Goal: Book appointment/travel/reservation

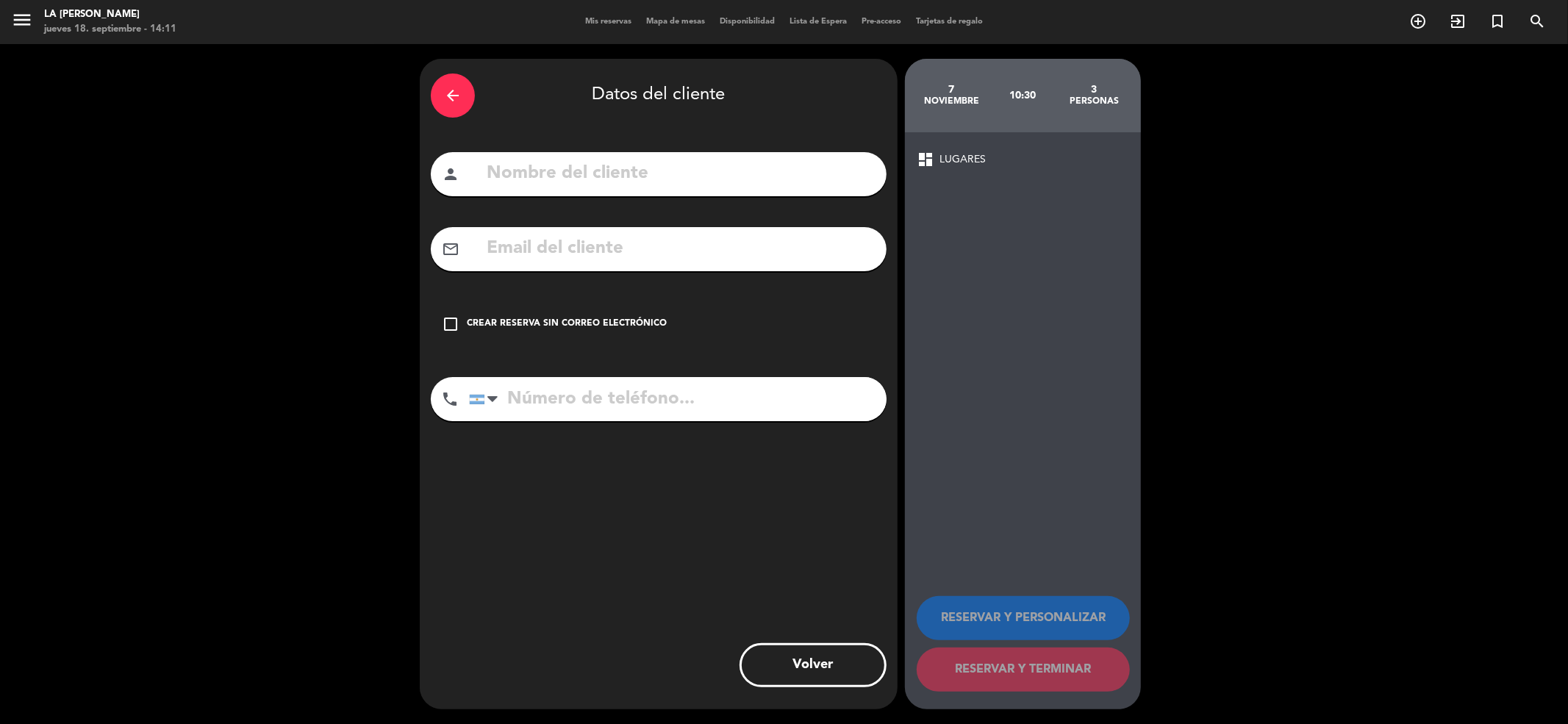
click at [457, 92] on icon "arrow_back" at bounding box center [453, 96] width 18 height 18
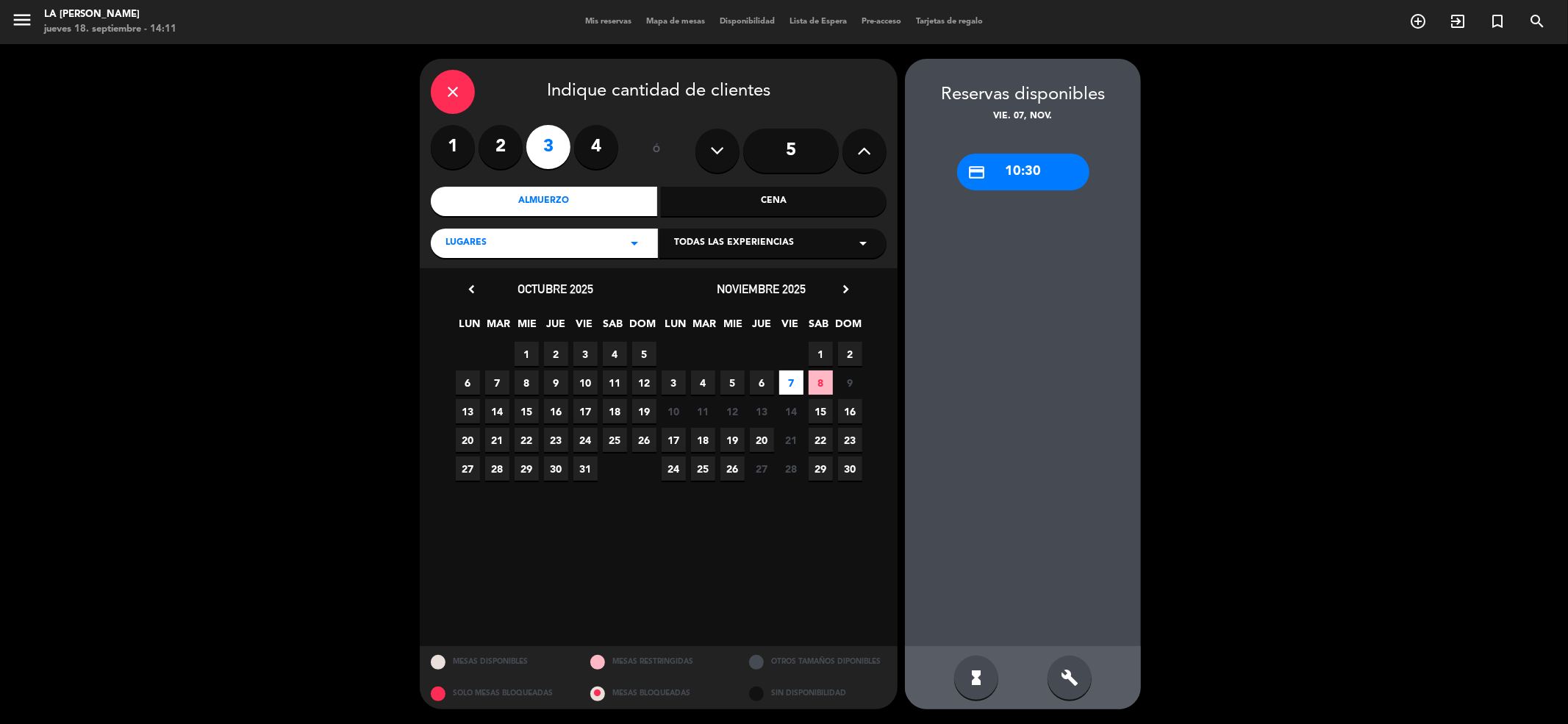
click at [438, 71] on div "close Indique cantidad de clientes" at bounding box center [659, 92] width 456 height 44
click at [456, 85] on icon "close" at bounding box center [453, 92] width 18 height 18
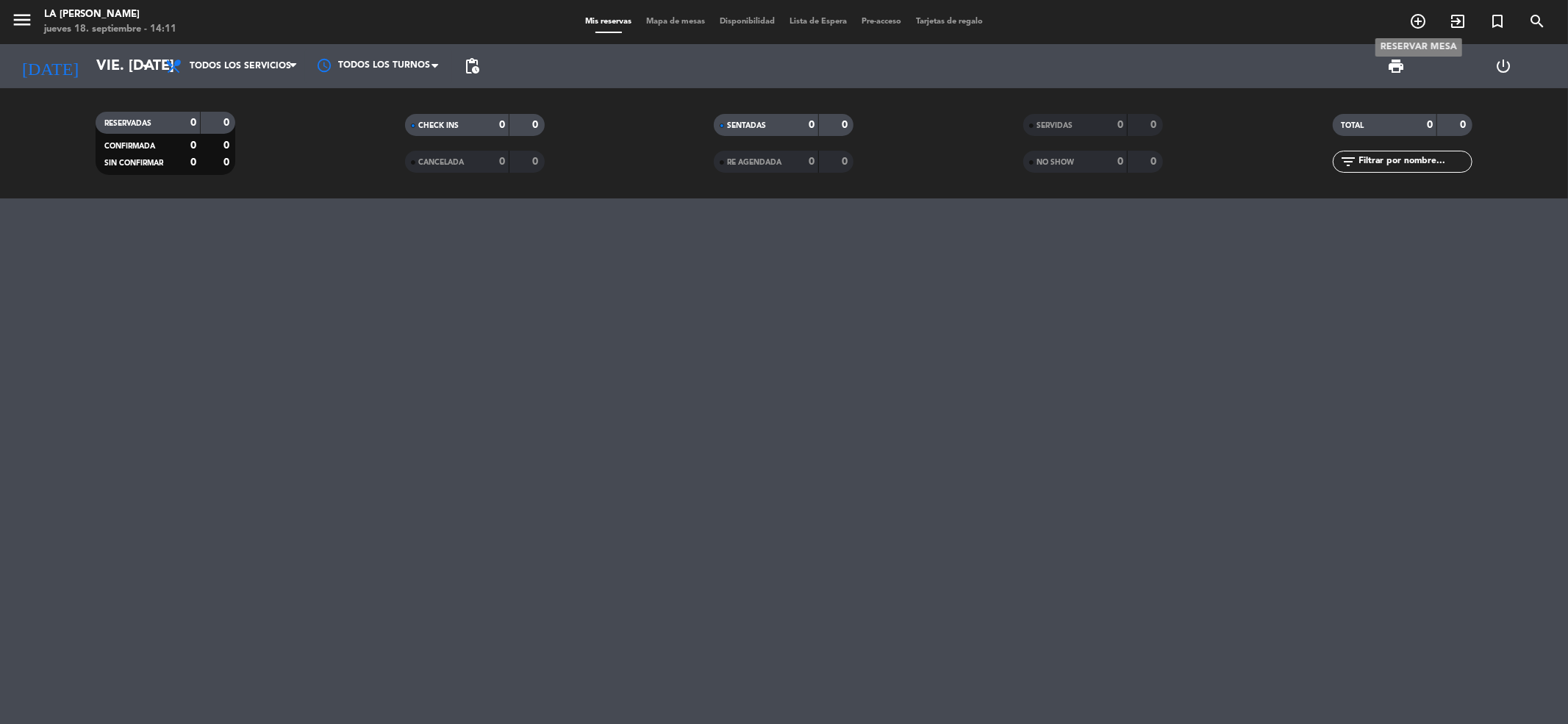
click at [1415, 24] on icon "add_circle_outline" at bounding box center [1418, 22] width 18 height 18
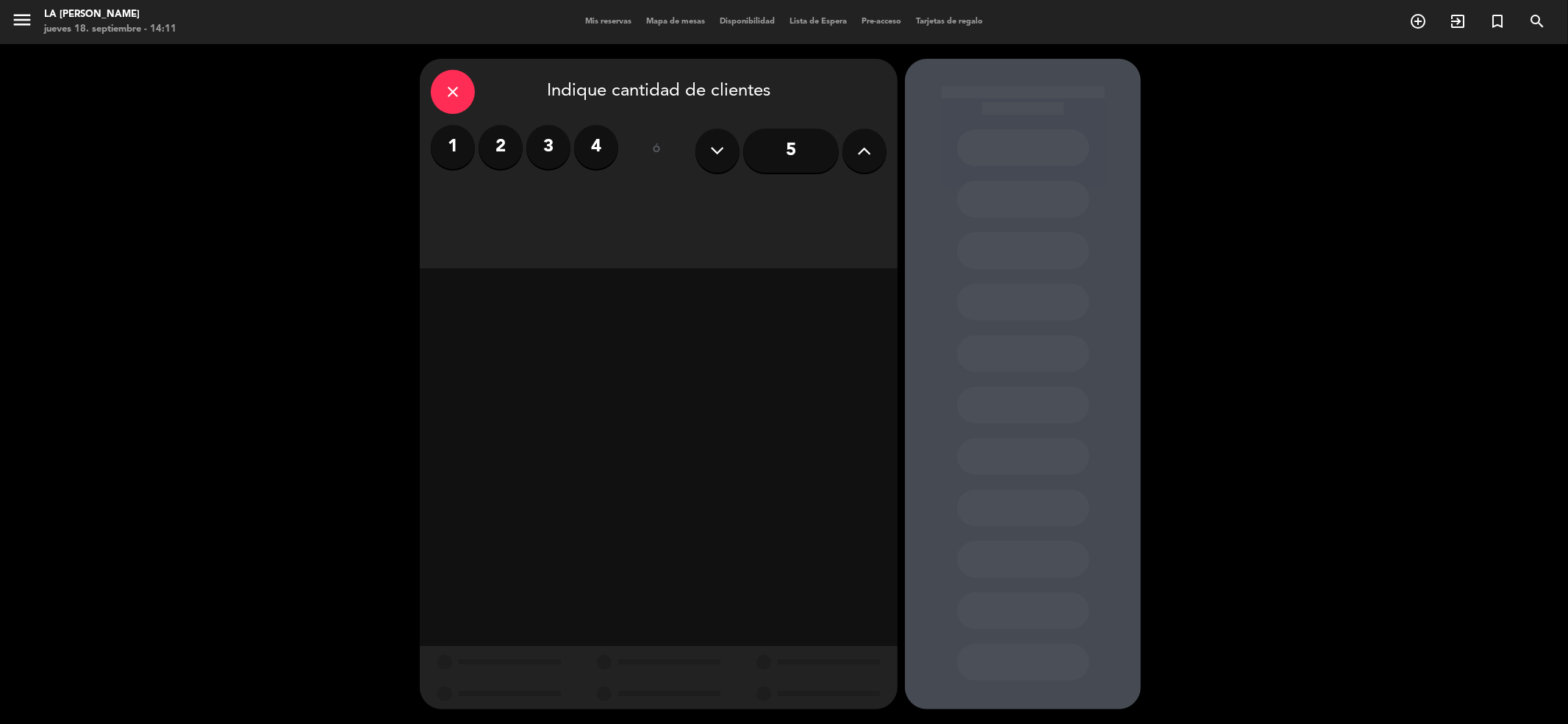
click at [854, 144] on button at bounding box center [864, 150] width 44 height 44
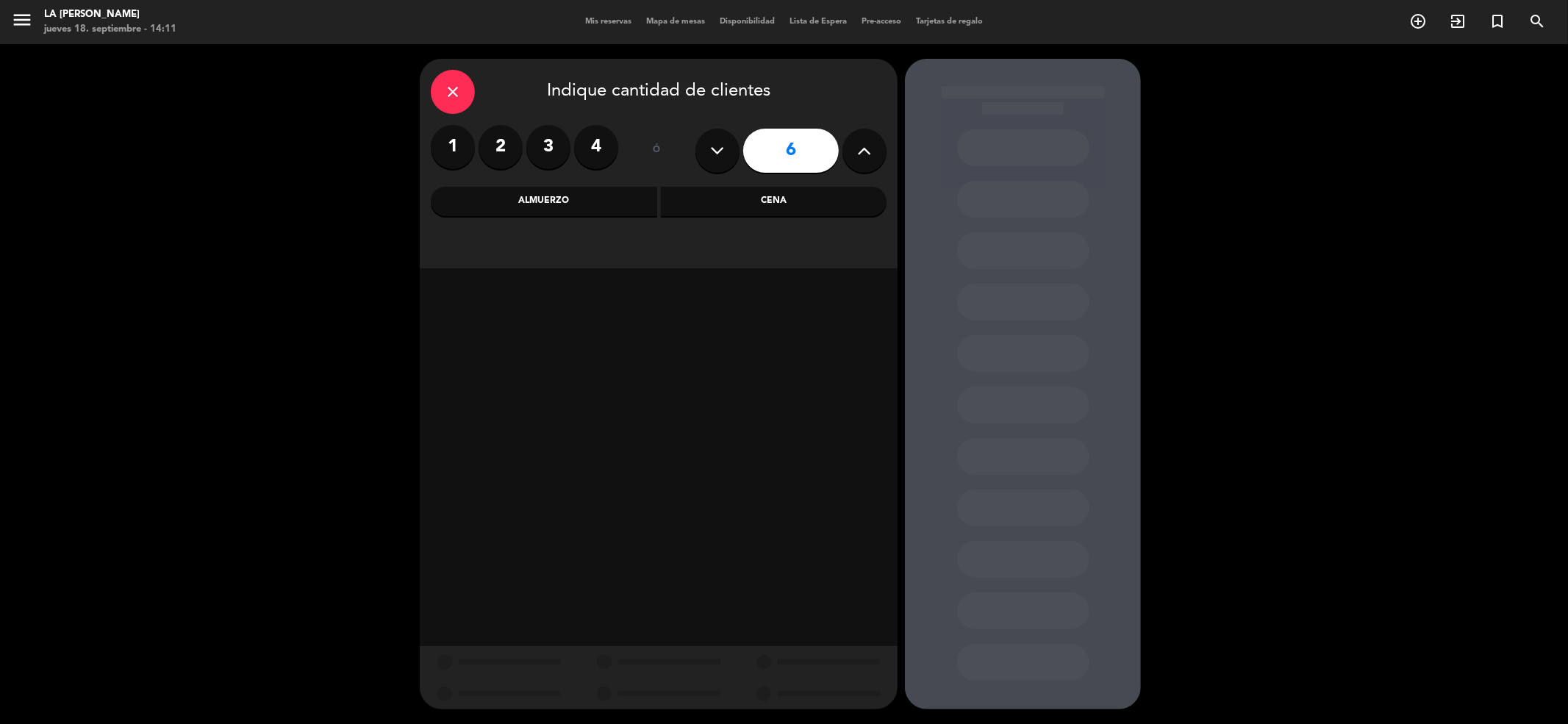
click at [507, 152] on label "2" at bounding box center [500, 147] width 44 height 44
click at [595, 194] on div "Almuerzo" at bounding box center [544, 201] width 226 height 30
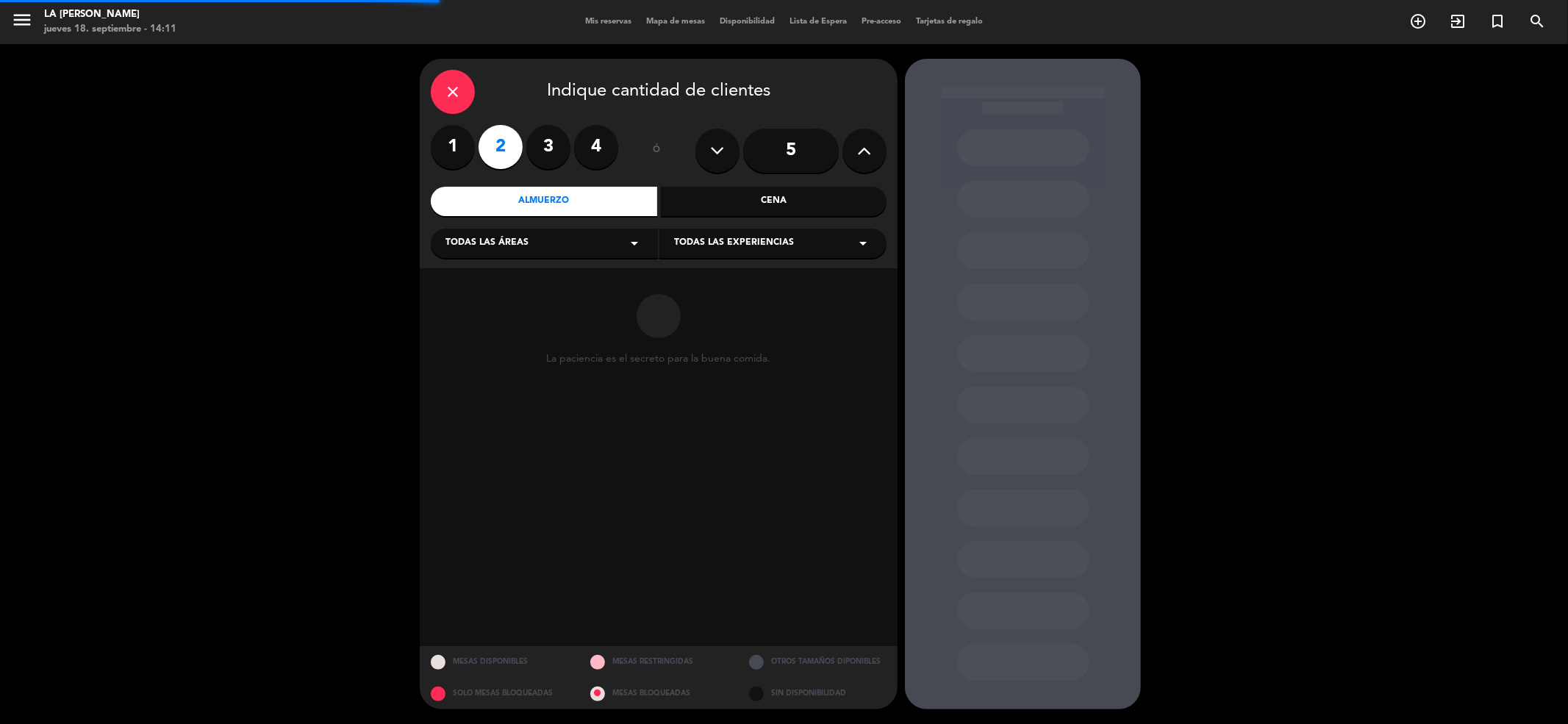
click at [616, 248] on div "Todas las áreas arrow_drop_down" at bounding box center [544, 243] width 227 height 30
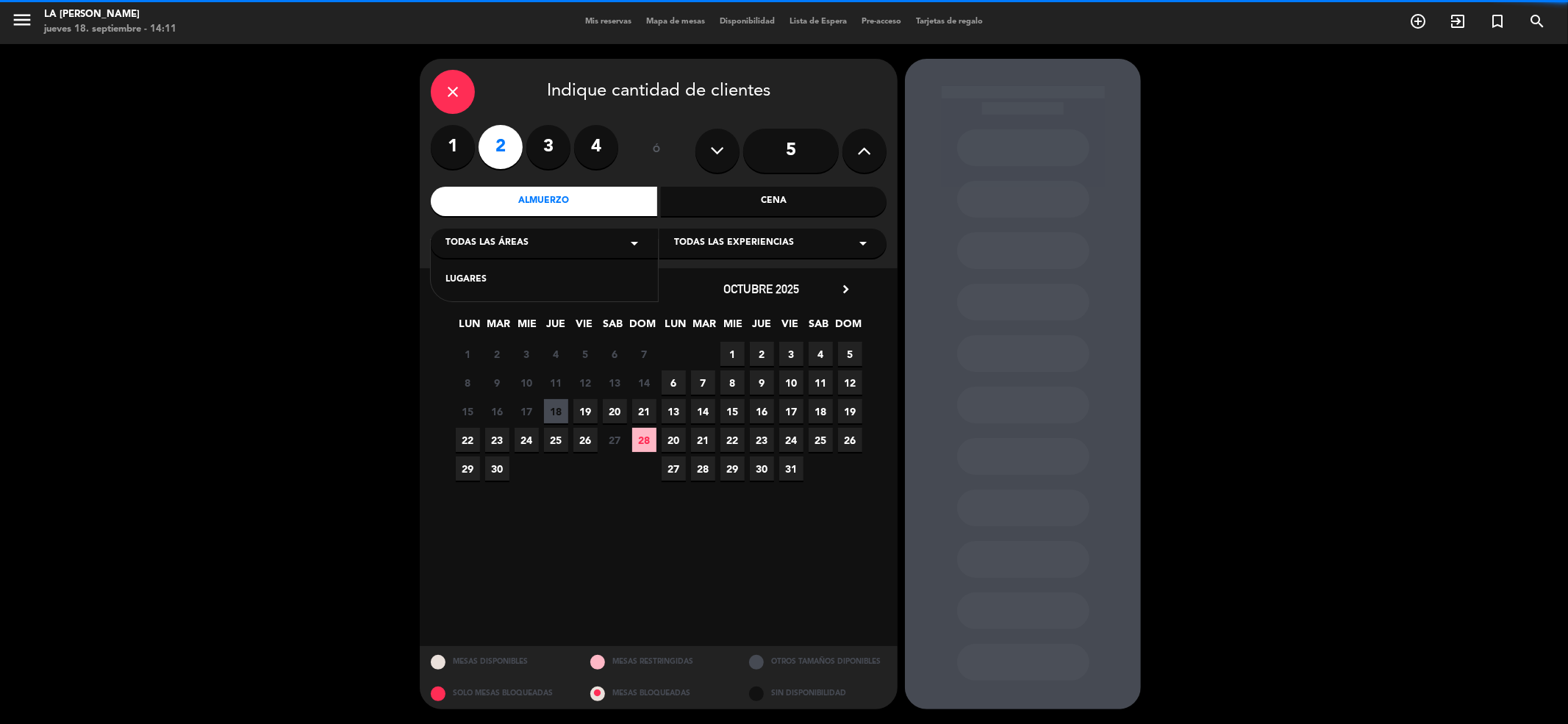
click at [630, 277] on div "LUGARES" at bounding box center [544, 280] width 198 height 14
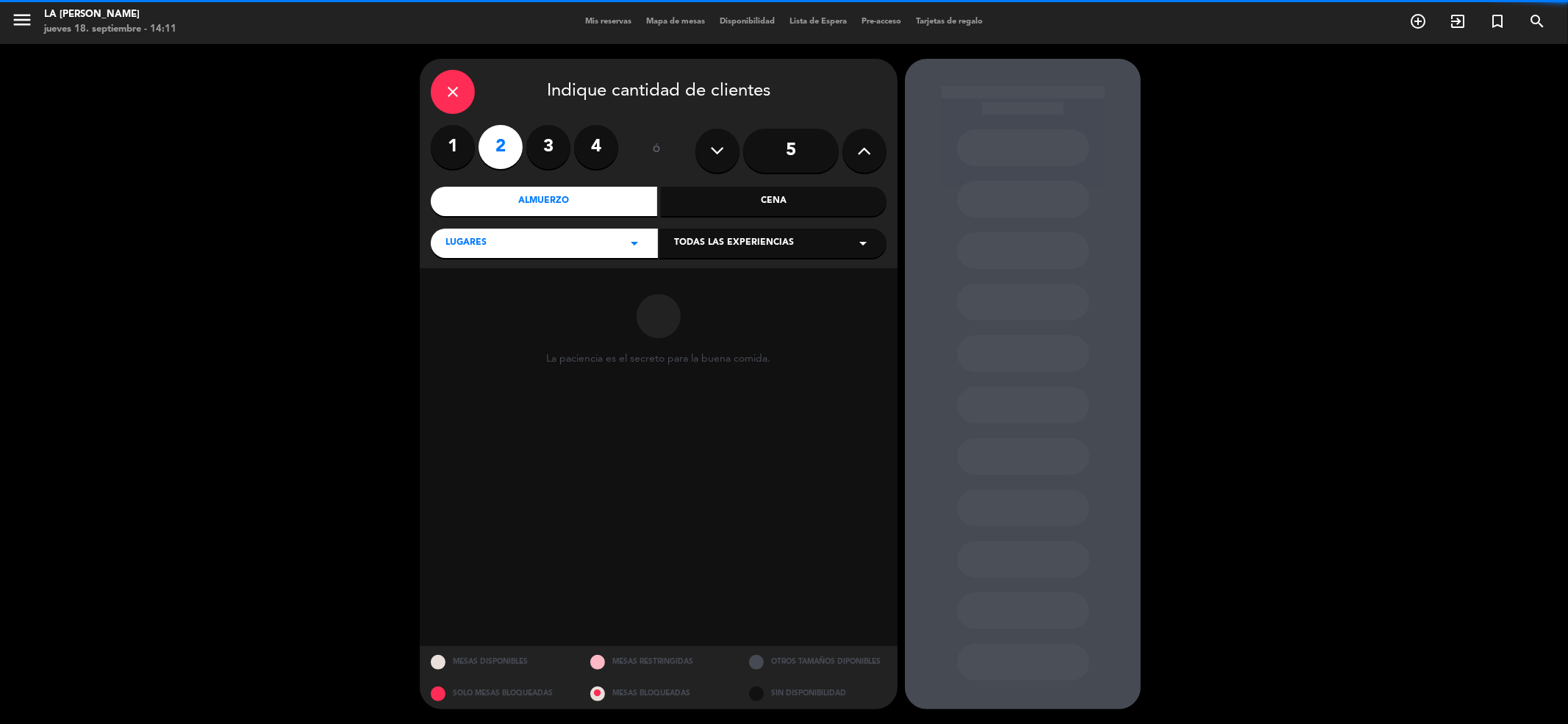
click at [725, 239] on span "Todas las experiencias" at bounding box center [734, 243] width 120 height 14
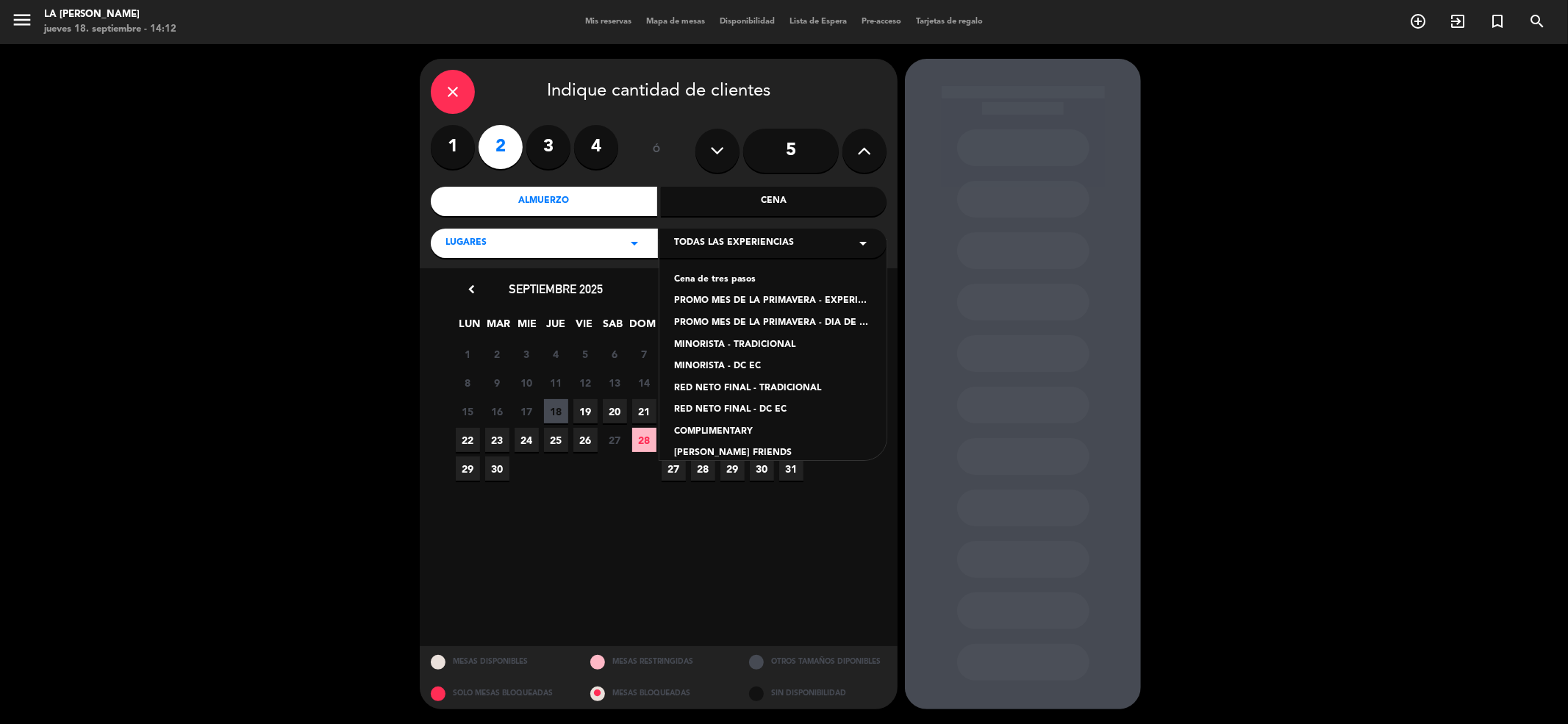
click at [821, 304] on div "PROMO MES DE LA PRIMAVERA - EXPERIENCIA CANDELARIA" at bounding box center [773, 301] width 198 height 14
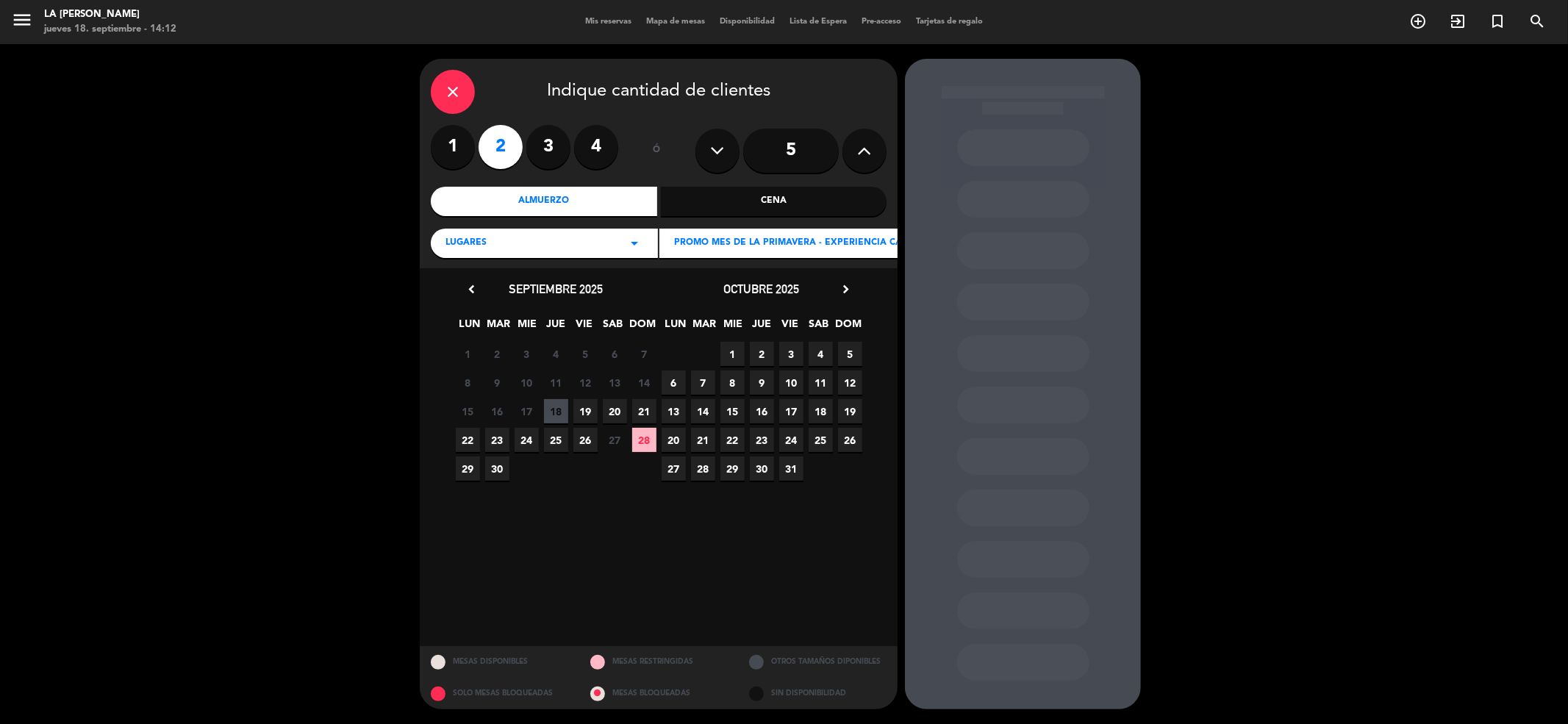
click at [845, 283] on icon "chevron_right" at bounding box center [845, 289] width 15 height 15
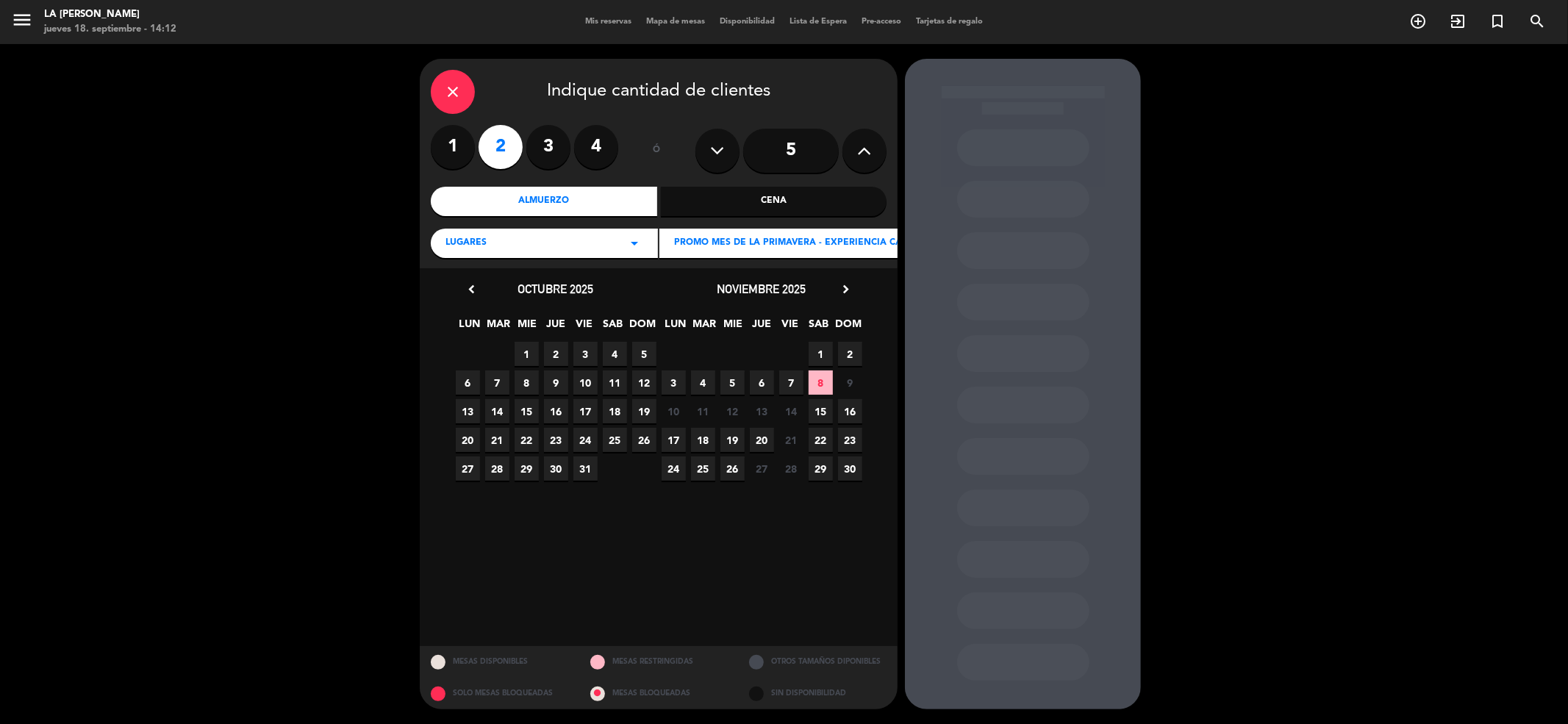
click at [825, 471] on span "29" at bounding box center [821, 469] width 24 height 24
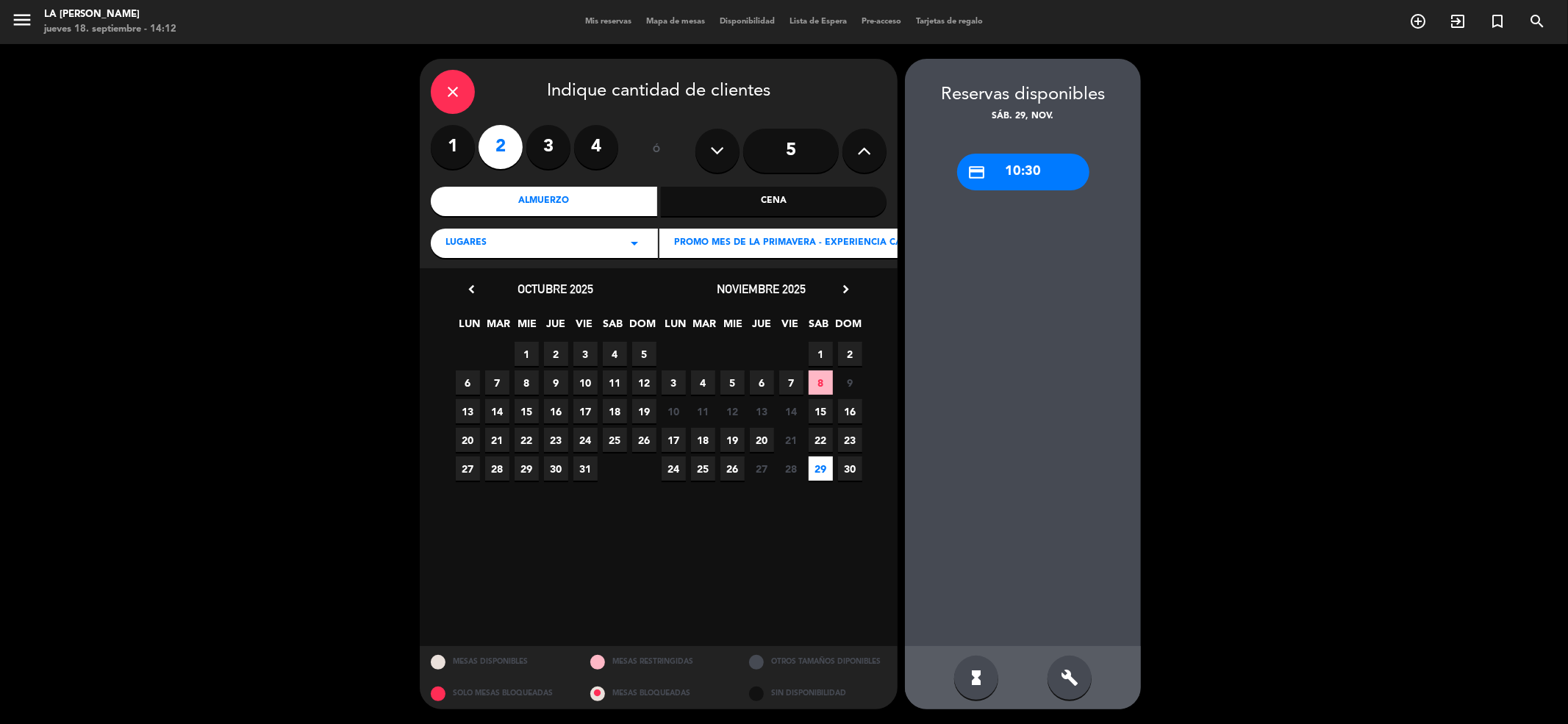
click at [1027, 175] on div "credit_card 10:30" at bounding box center [1023, 172] width 132 height 37
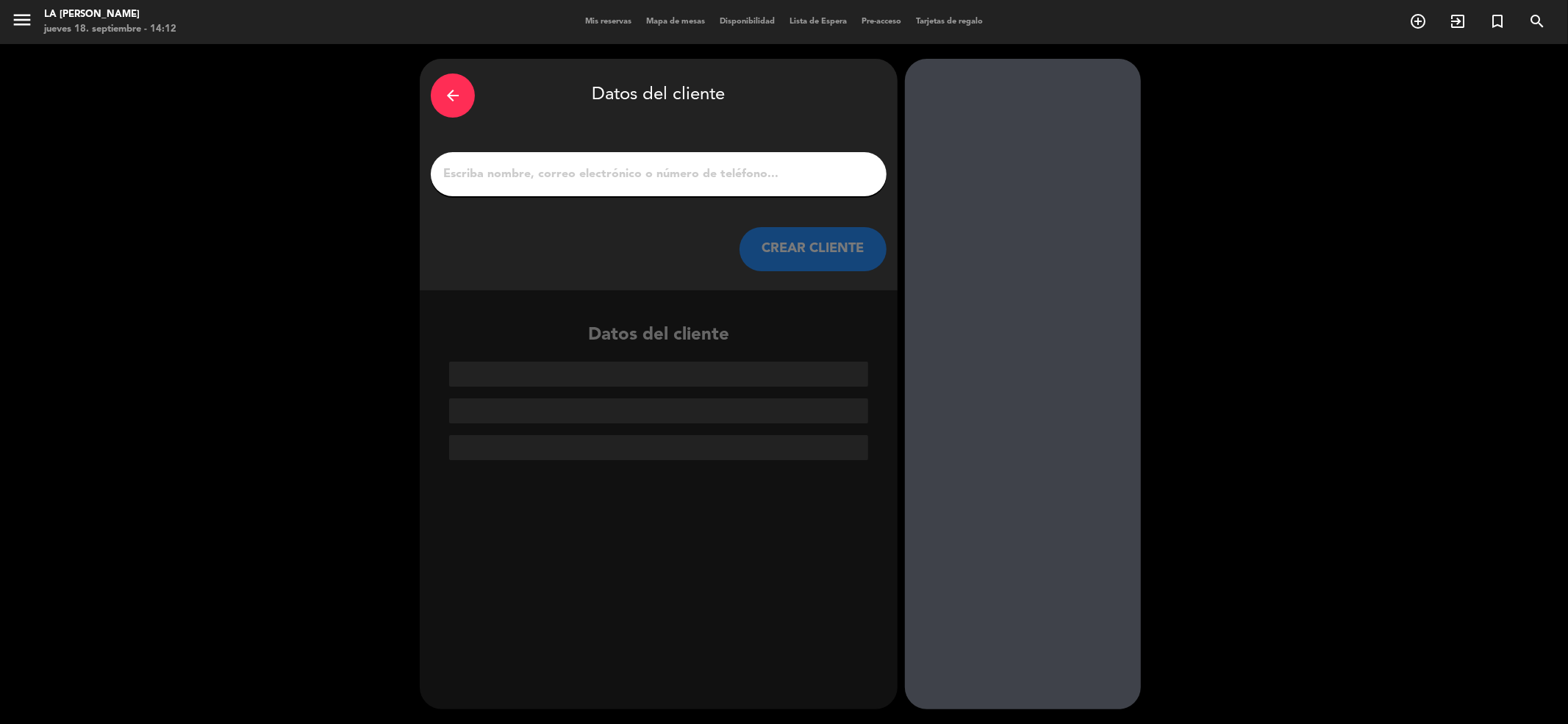
click at [848, 251] on button "CREAR CLIENTE" at bounding box center [813, 249] width 147 height 44
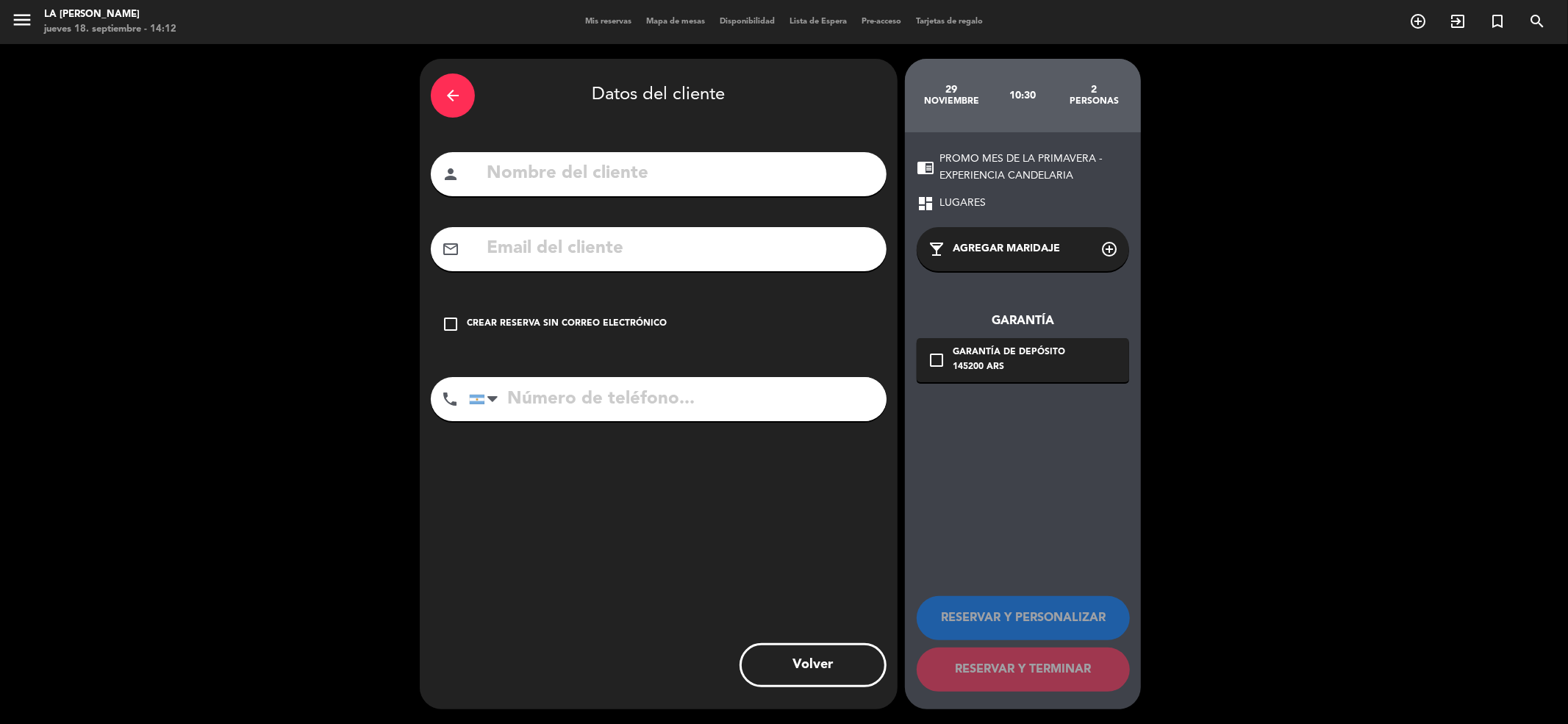
click at [453, 94] on icon "arrow_back" at bounding box center [453, 96] width 18 height 18
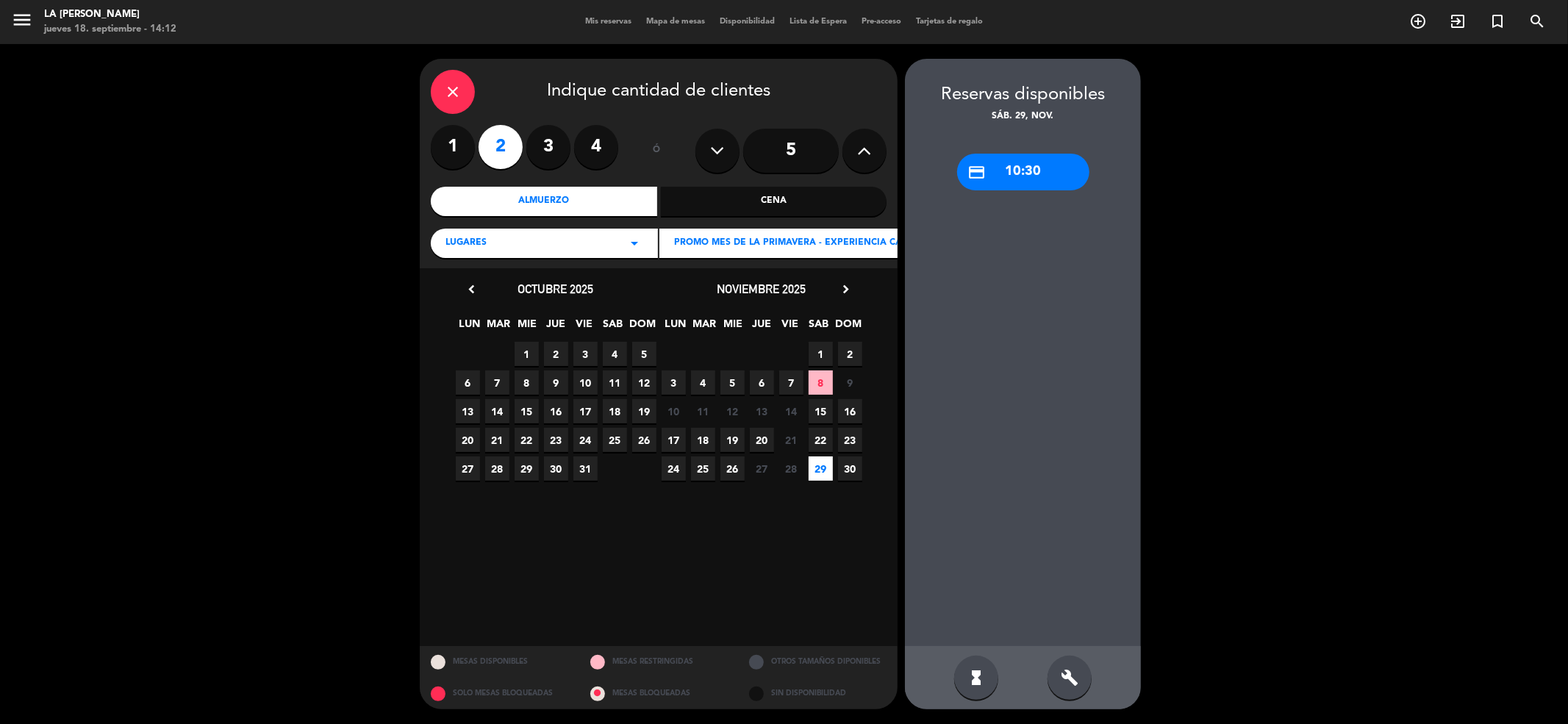
click at [451, 79] on div "close" at bounding box center [453, 92] width 44 height 44
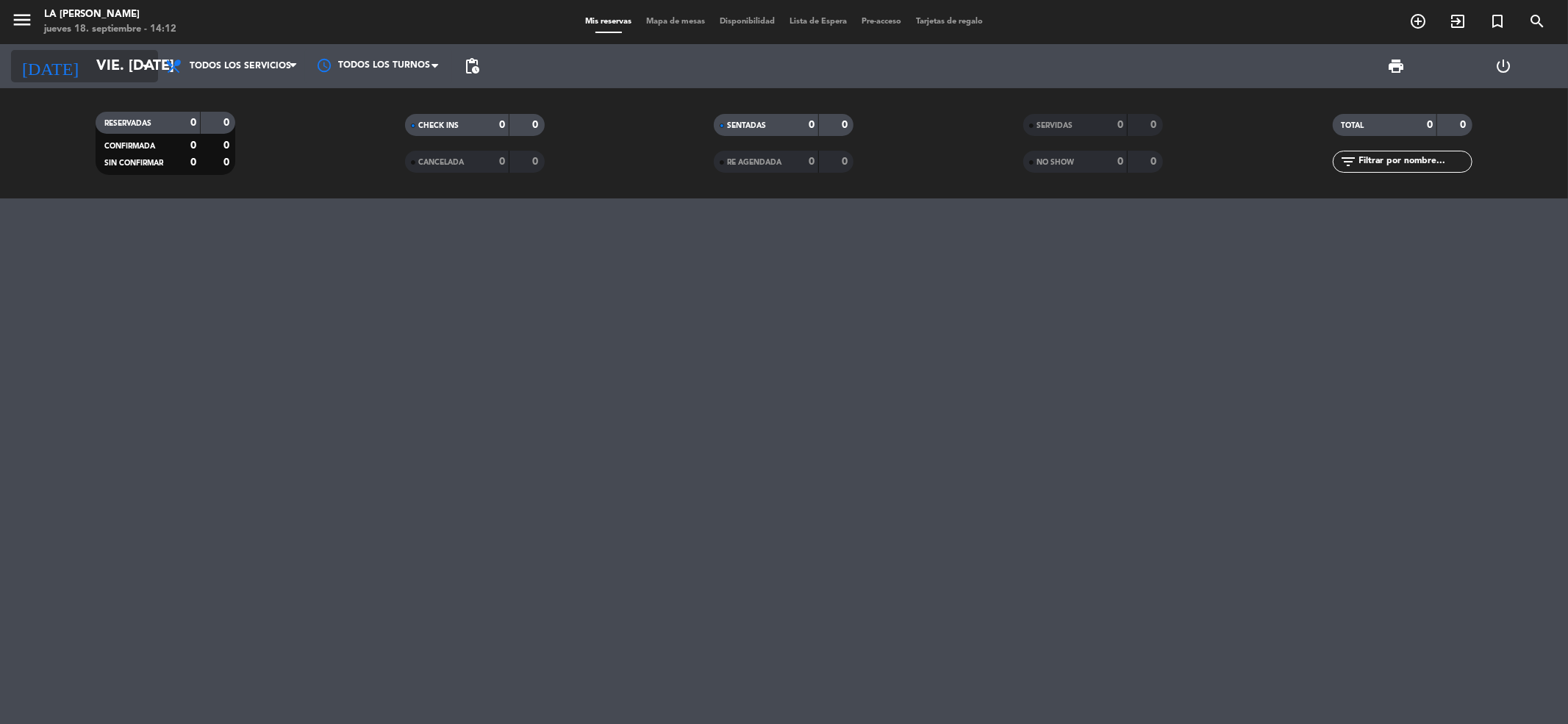
click at [148, 71] on icon "arrow_drop_down" at bounding box center [145, 66] width 18 height 18
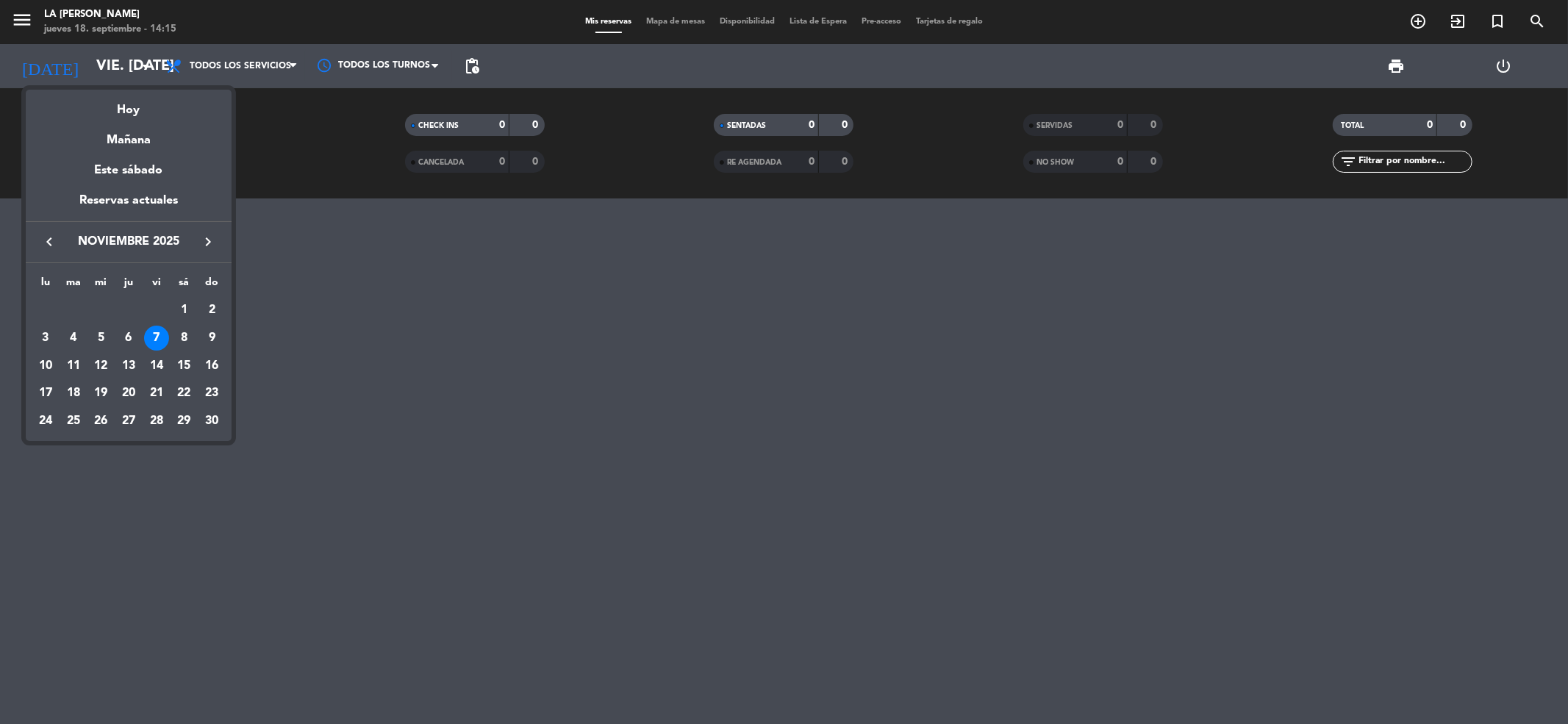
click at [291, 141] on div at bounding box center [784, 362] width 1568 height 724
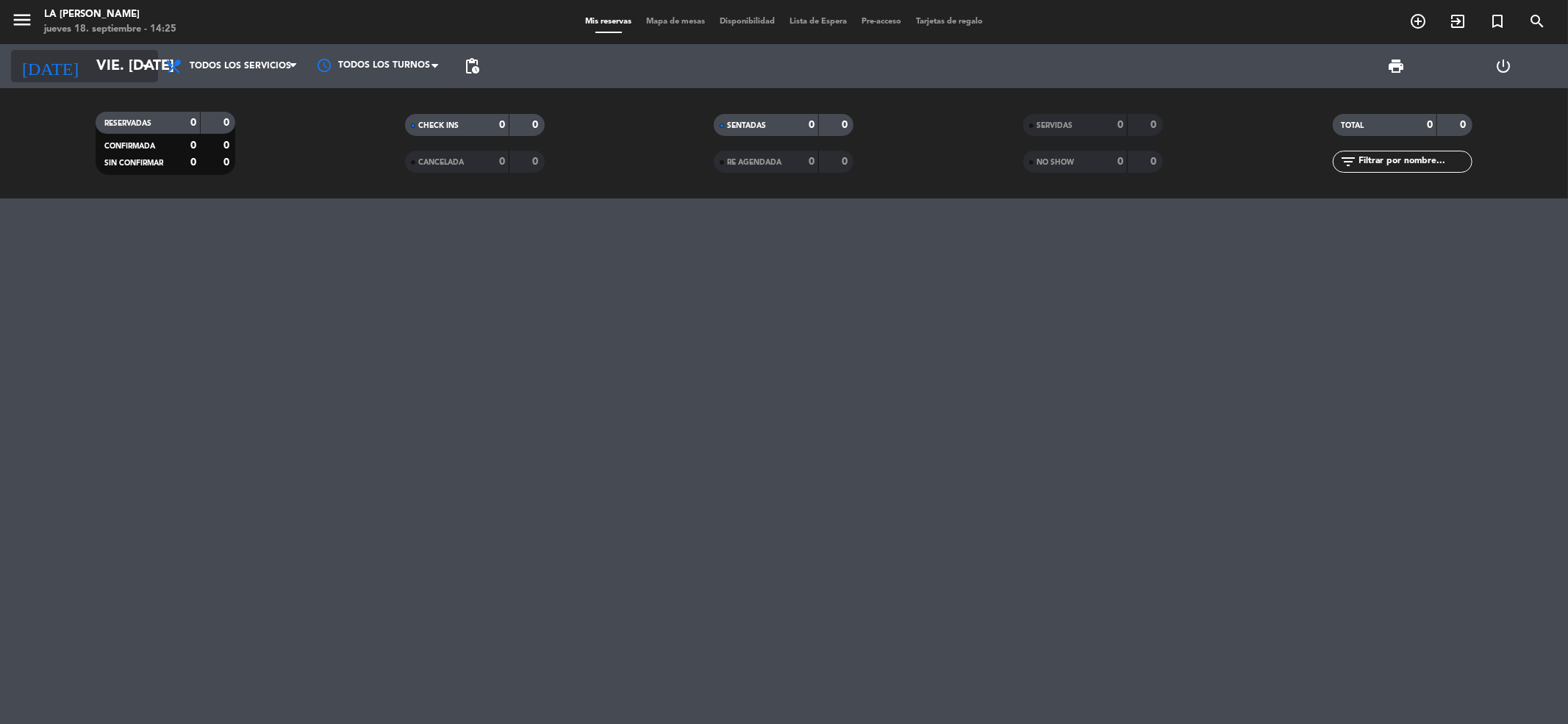
click at [127, 63] on input "vie. [DATE]" at bounding box center [182, 66] width 187 height 32
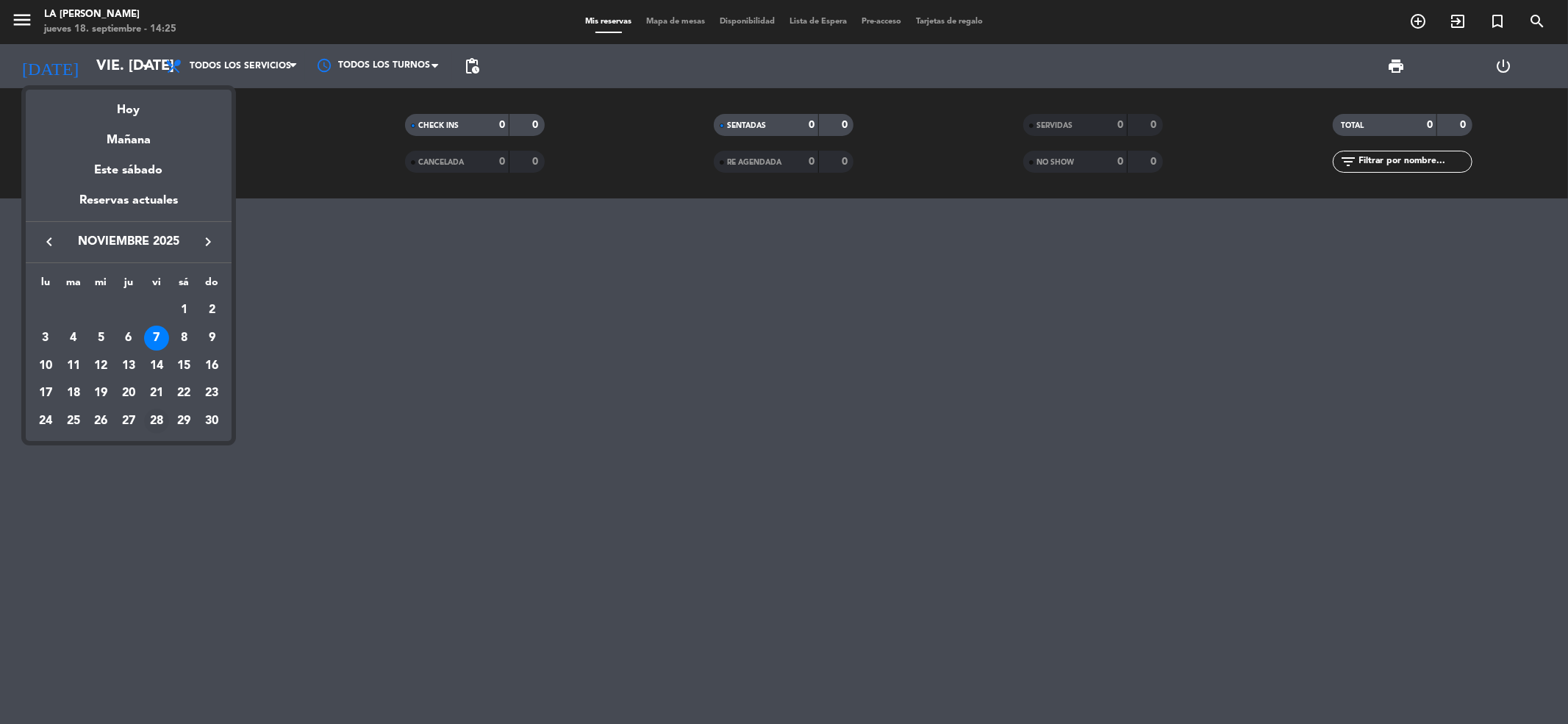
click at [161, 416] on div "28" at bounding box center [156, 421] width 25 height 25
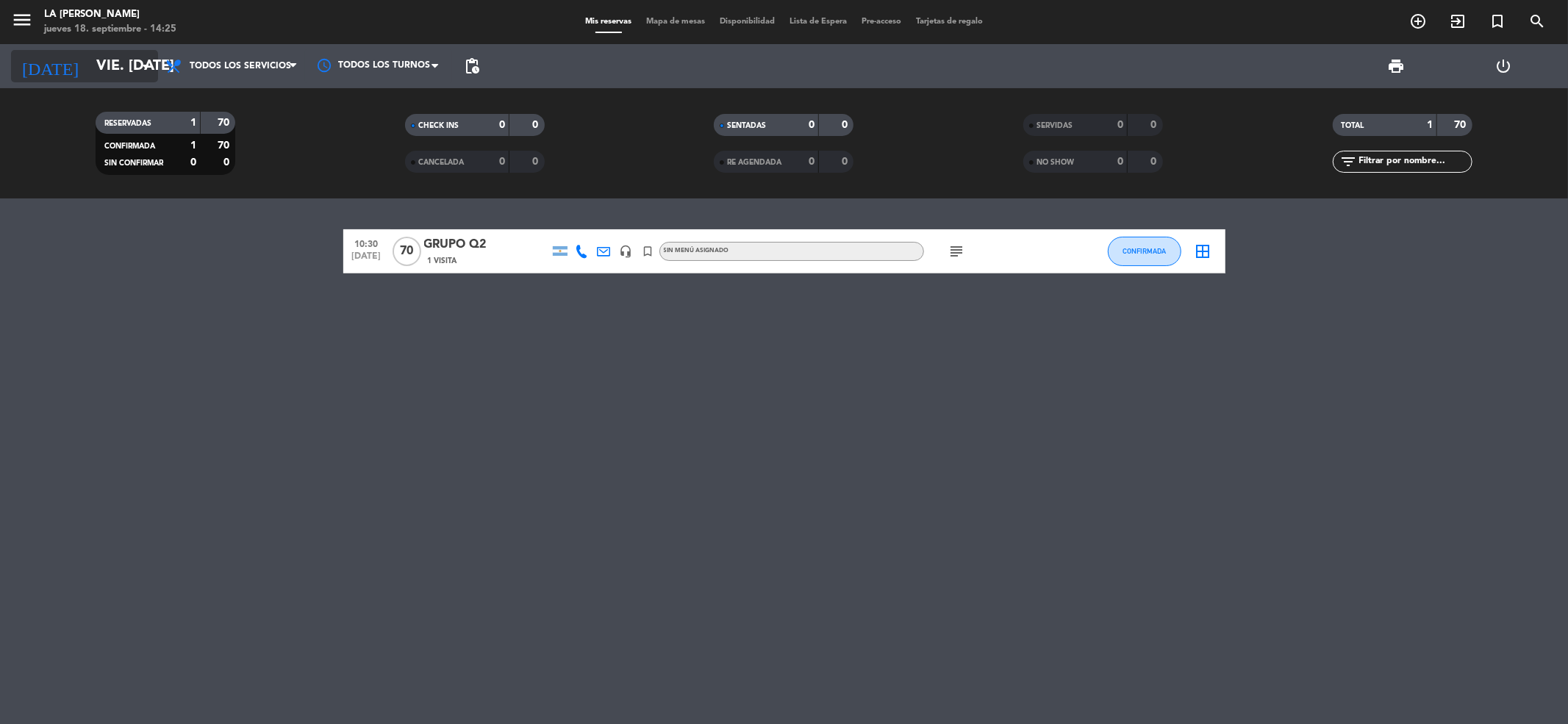
click at [148, 63] on icon "arrow_drop_down" at bounding box center [145, 66] width 18 height 18
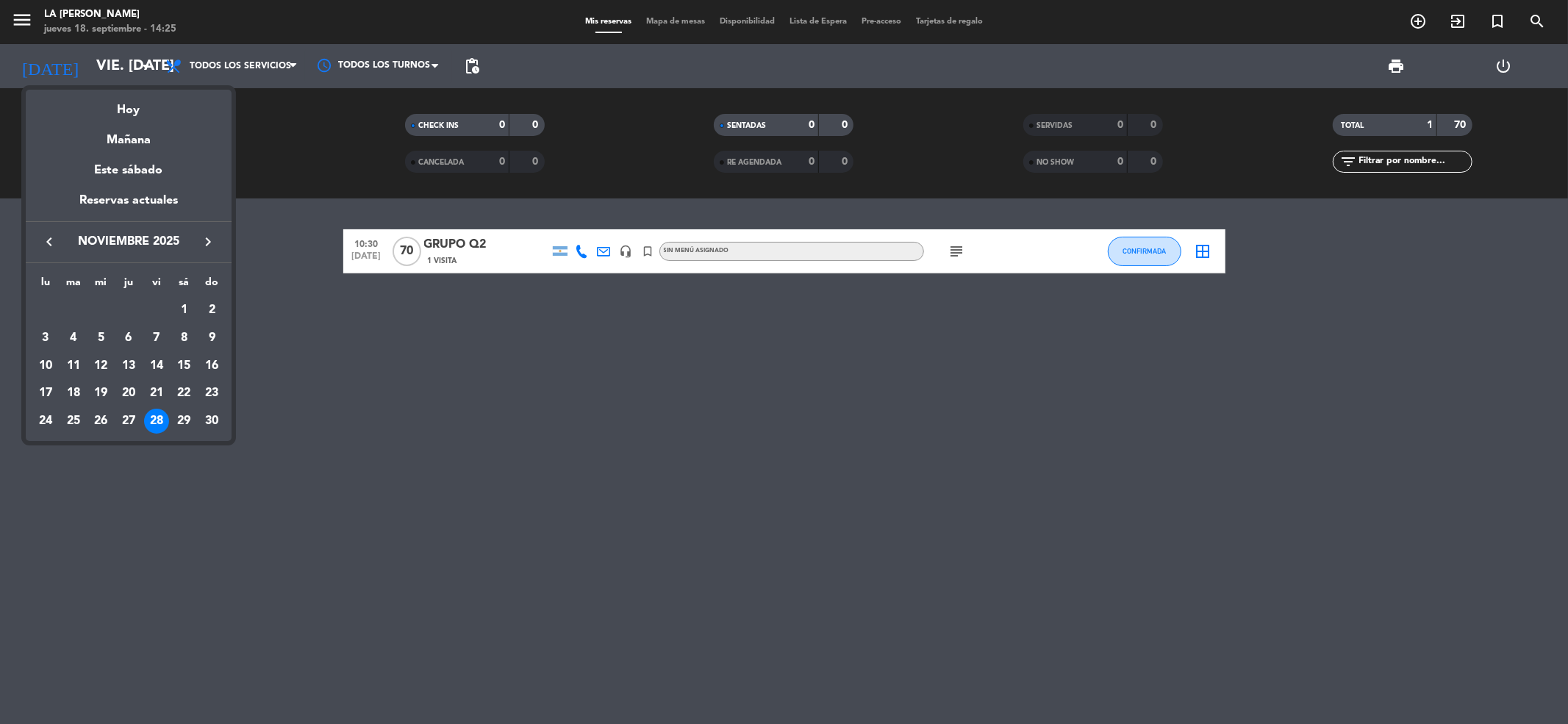
click at [48, 250] on icon "keyboard_arrow_left" at bounding box center [49, 242] width 18 height 18
click at [210, 416] on div "28" at bounding box center [211, 421] width 25 height 25
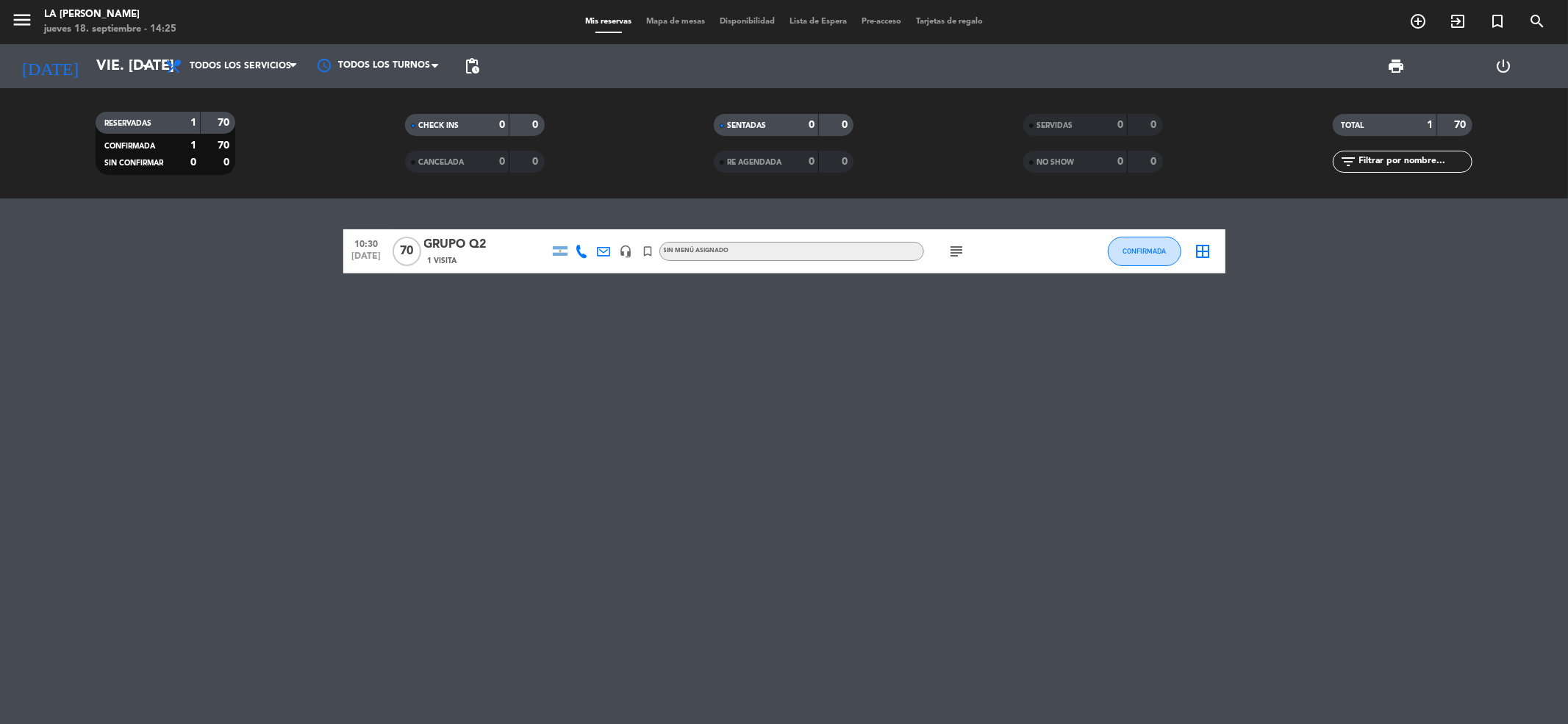
type input "dom. [DATE]"
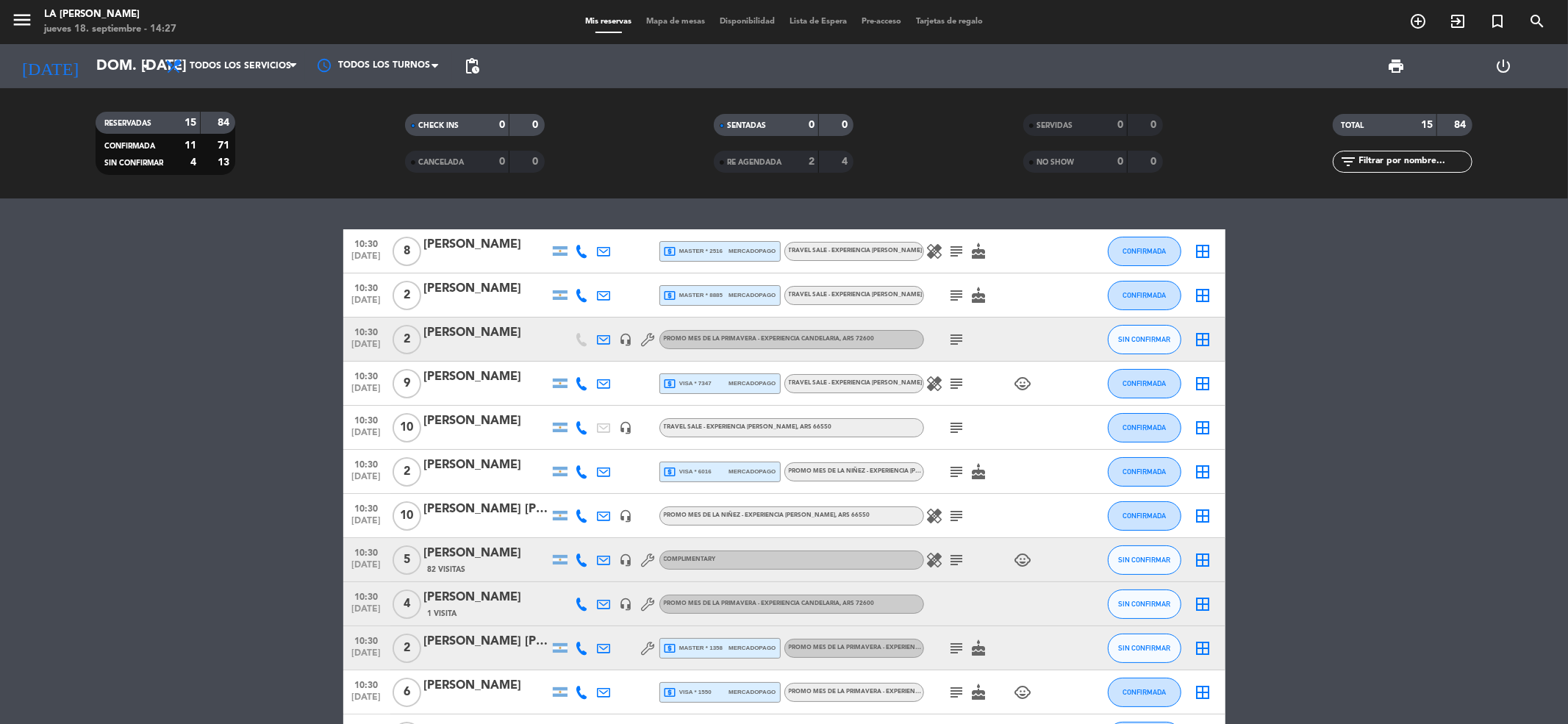
scroll to position [98, 0]
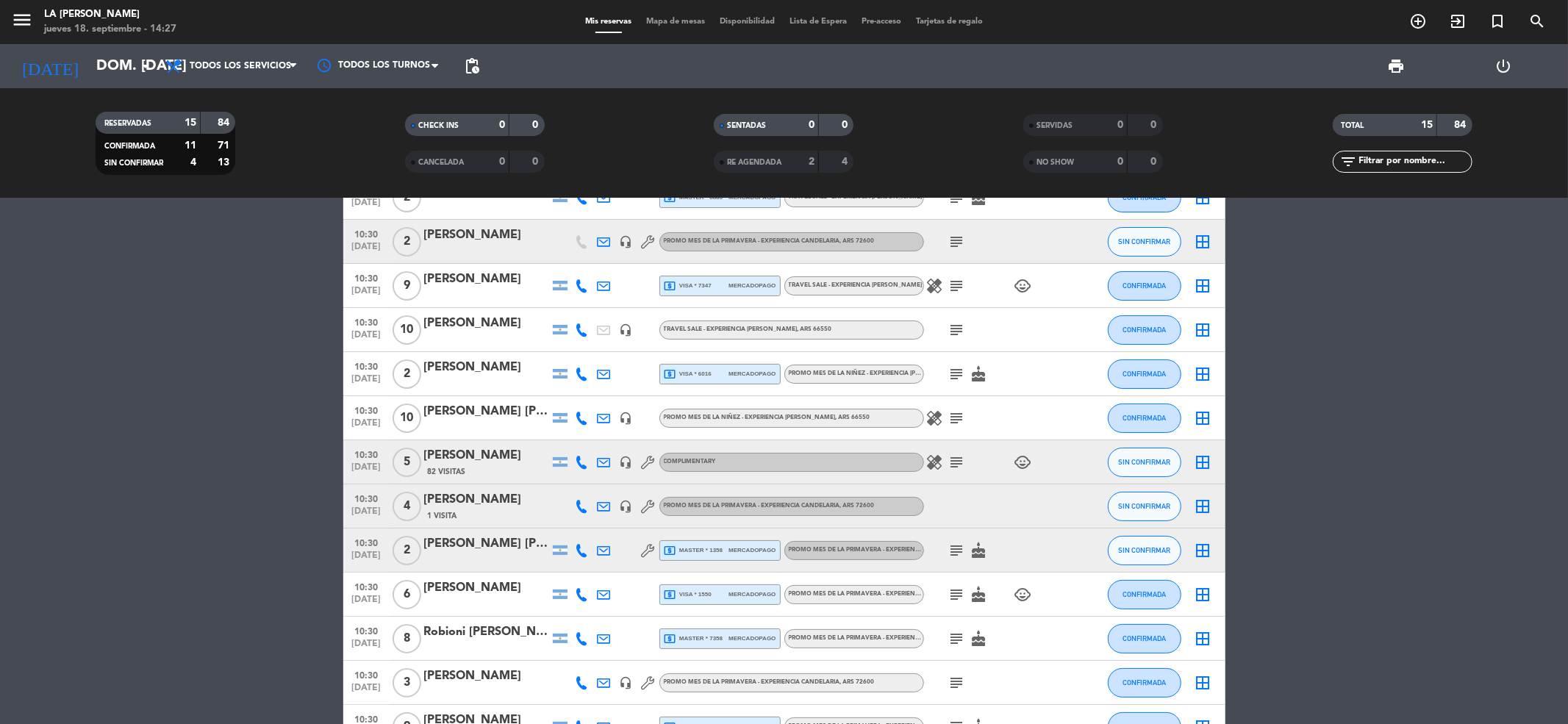
click at [516, 504] on div "[PERSON_NAME]" at bounding box center [487, 500] width 125 height 19
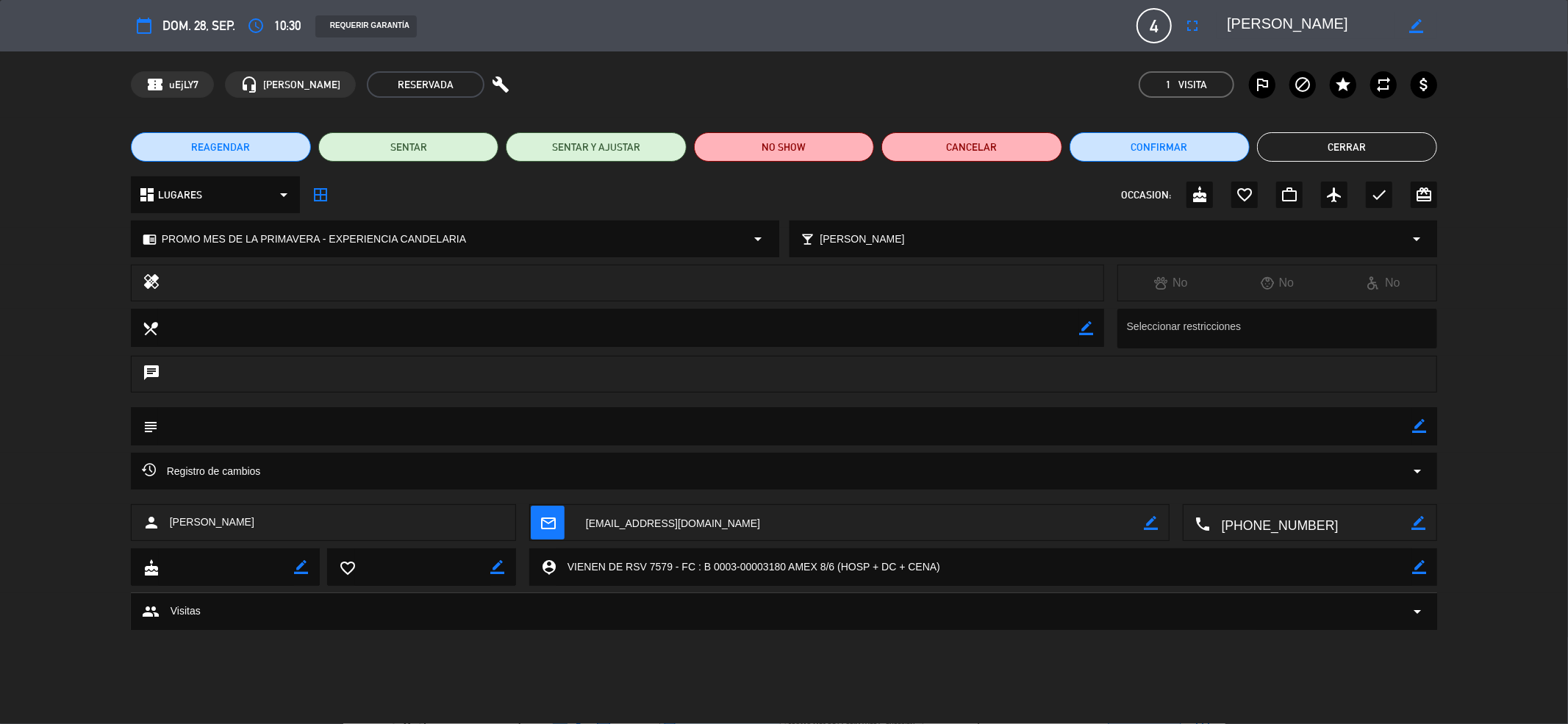
click at [1421, 429] on icon "border_color" at bounding box center [1419, 425] width 14 height 14
click at [1332, 415] on textarea at bounding box center [785, 425] width 1255 height 38
paste textarea "B 0003-00003623"
type textarea "FC B 0003-00003623 - PP OK TC 18/9"
click at [1424, 427] on icon at bounding box center [1419, 425] width 14 height 14
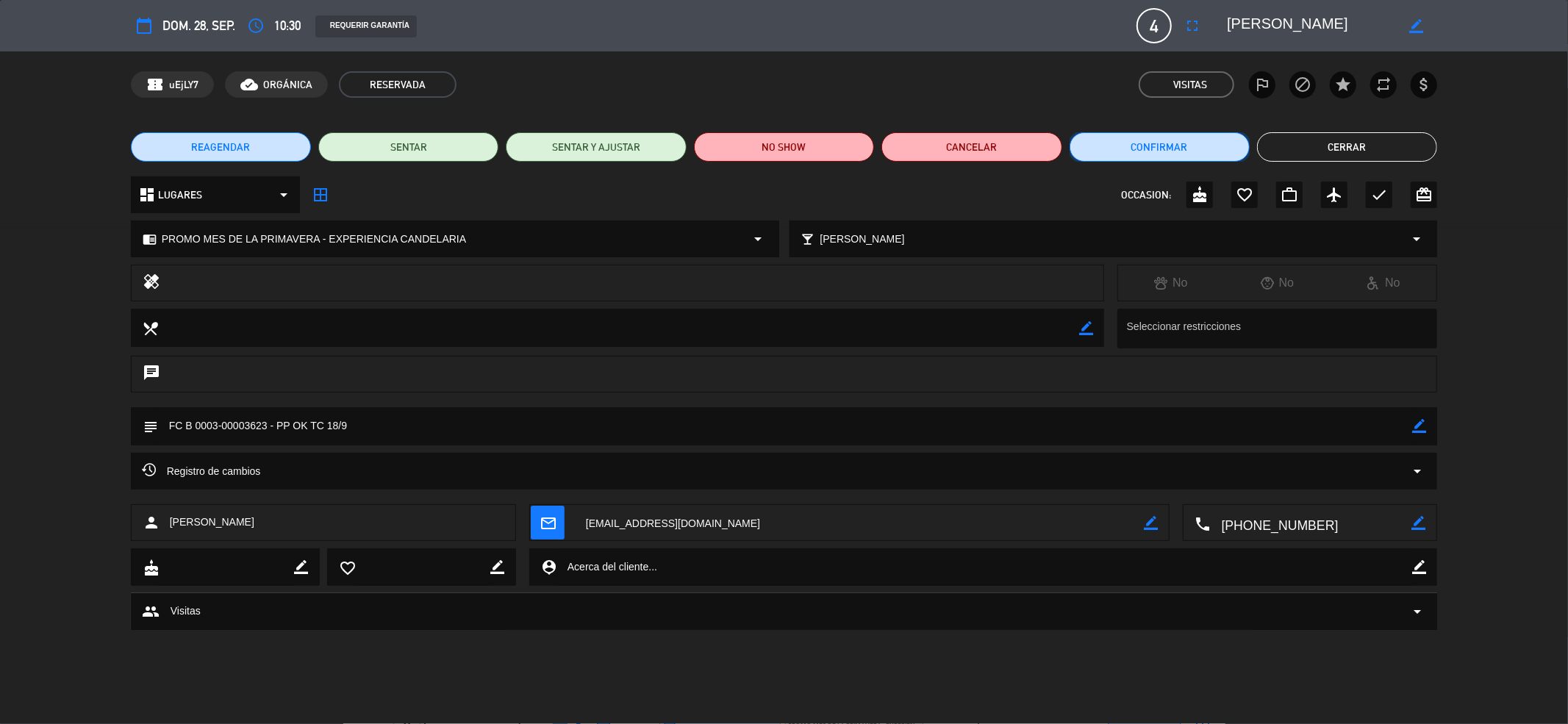
click at [1159, 143] on button "Confirmar" at bounding box center [1159, 147] width 180 height 30
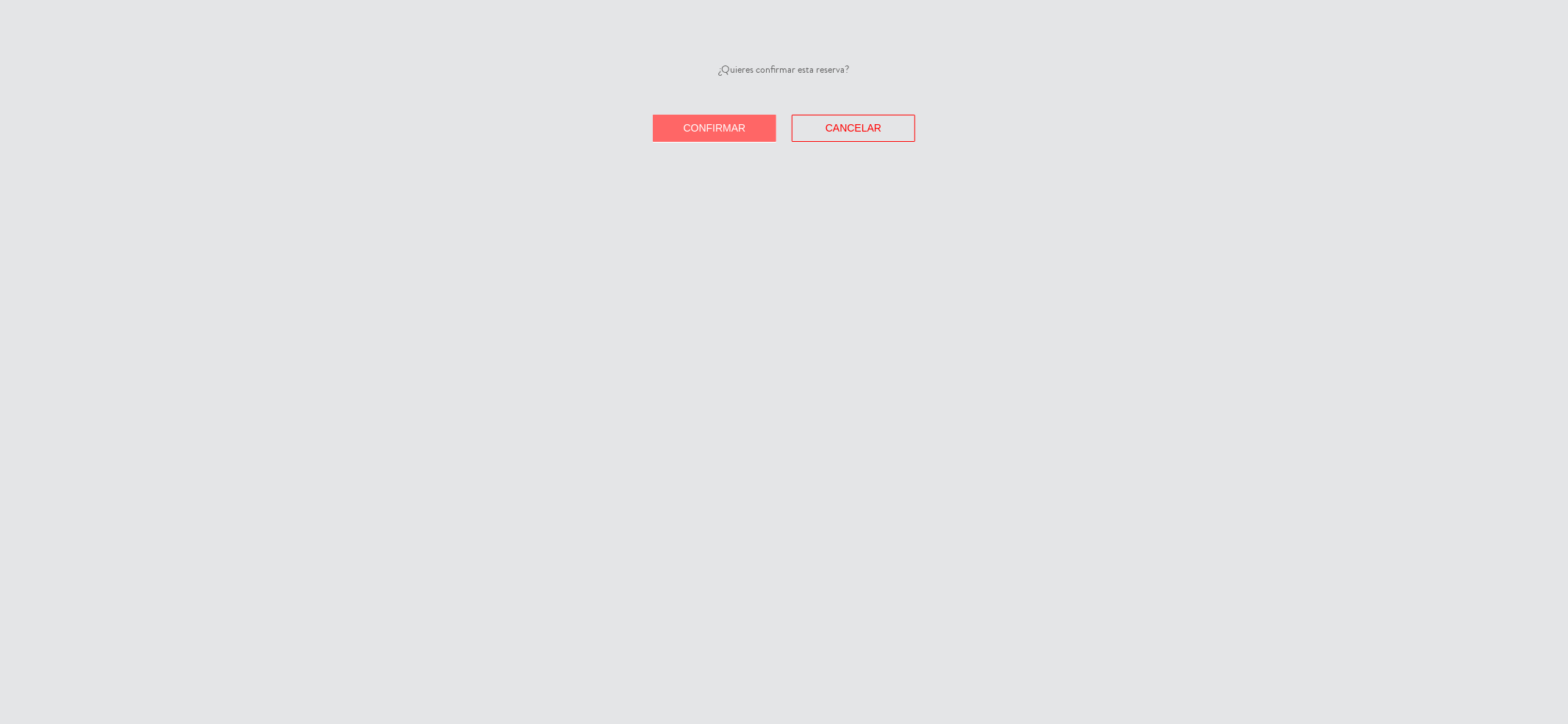
click at [751, 125] on button "Confirmar" at bounding box center [715, 128] width 124 height 27
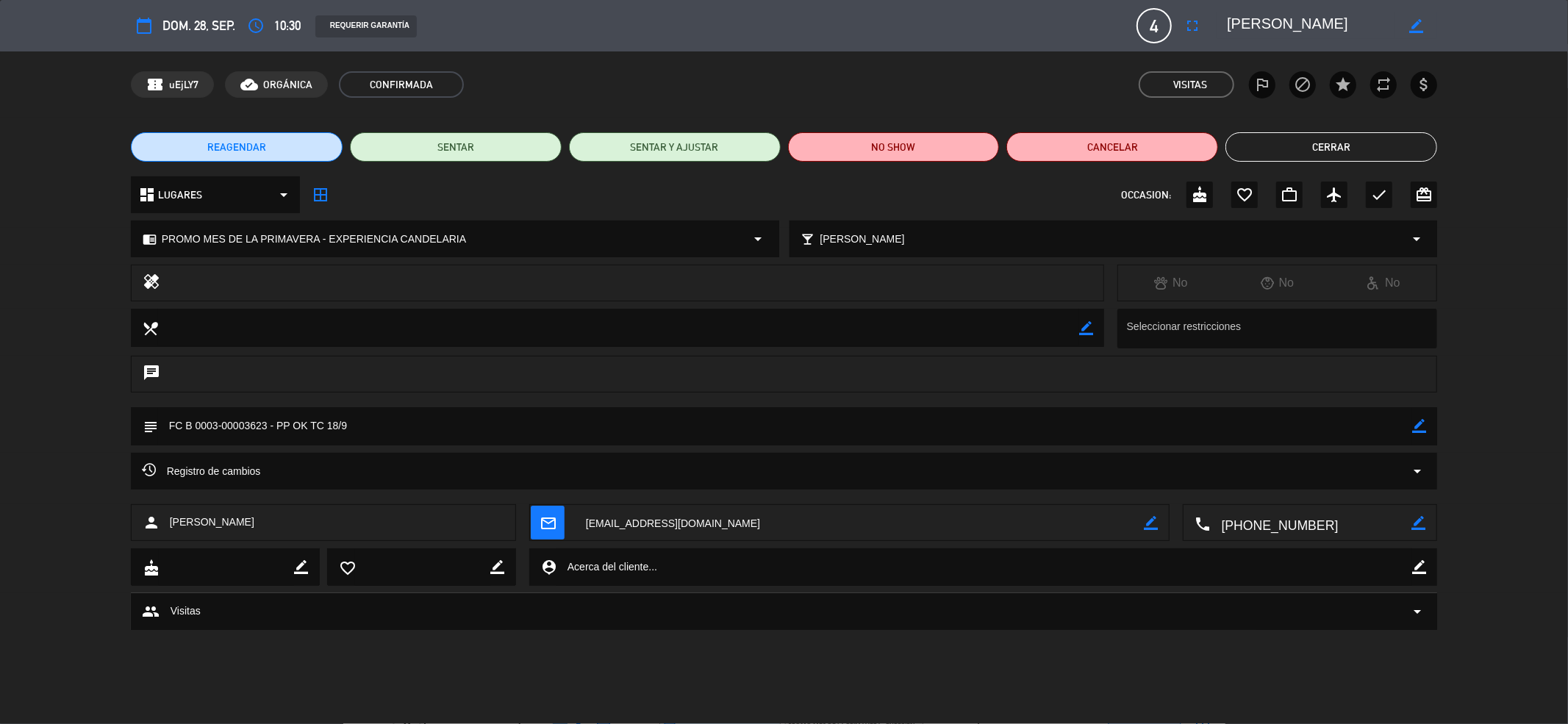
drag, startPoint x: 1311, startPoint y: 142, endPoint x: 1298, endPoint y: 140, distance: 13.2
click at [1312, 142] on button "Cerrar" at bounding box center [1331, 147] width 212 height 30
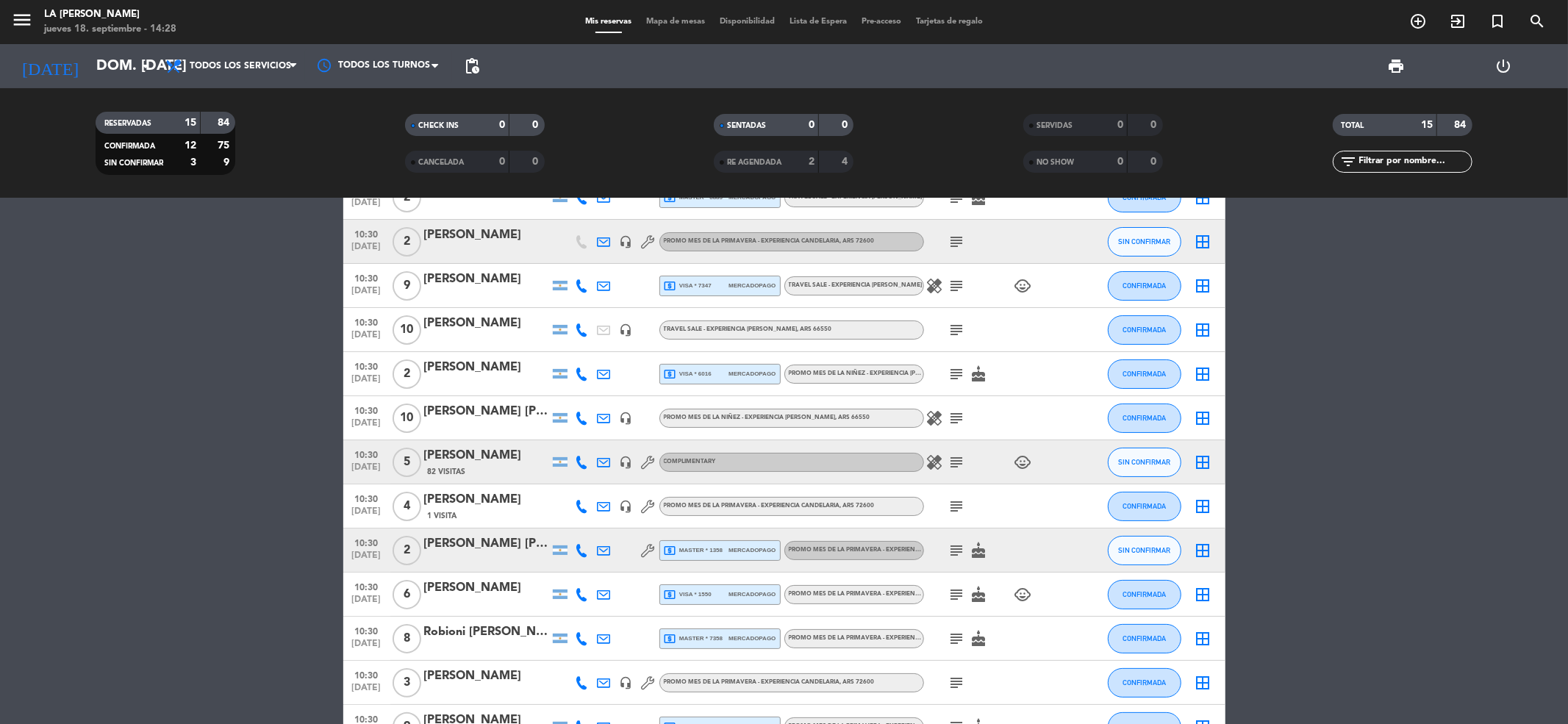
click at [601, 507] on icon at bounding box center [604, 506] width 13 height 13
click at [963, 502] on icon "subject" at bounding box center [957, 506] width 18 height 18
drag, startPoint x: 969, startPoint y: 482, endPoint x: 859, endPoint y: 471, distance: 110.5
click at [859, 471] on div "FC B 0003-00003623 - PP OK TC 18/9" at bounding box center [959, 479] width 208 height 26
click at [507, 507] on div "[PERSON_NAME]" at bounding box center [487, 500] width 125 height 19
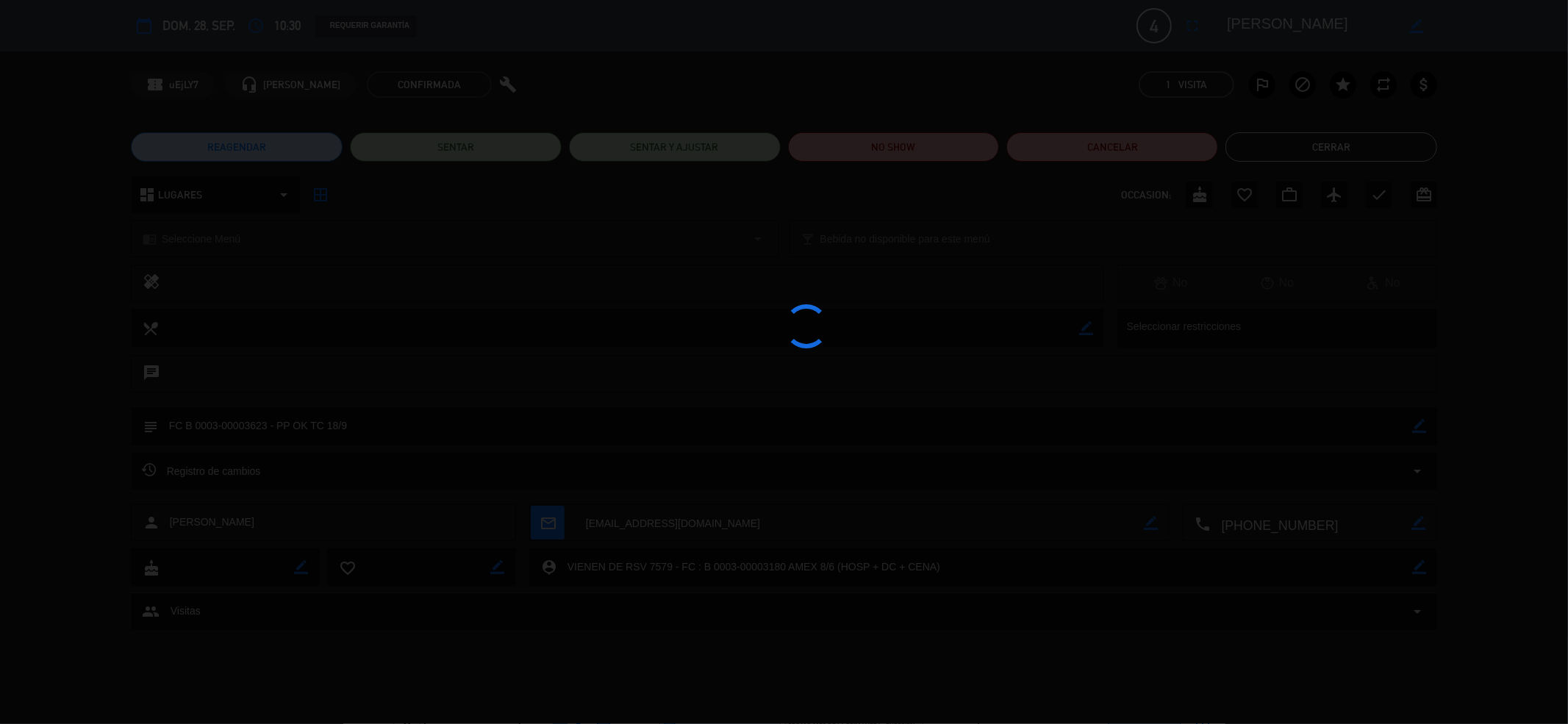
click at [265, 426] on div at bounding box center [784, 362] width 1568 height 724
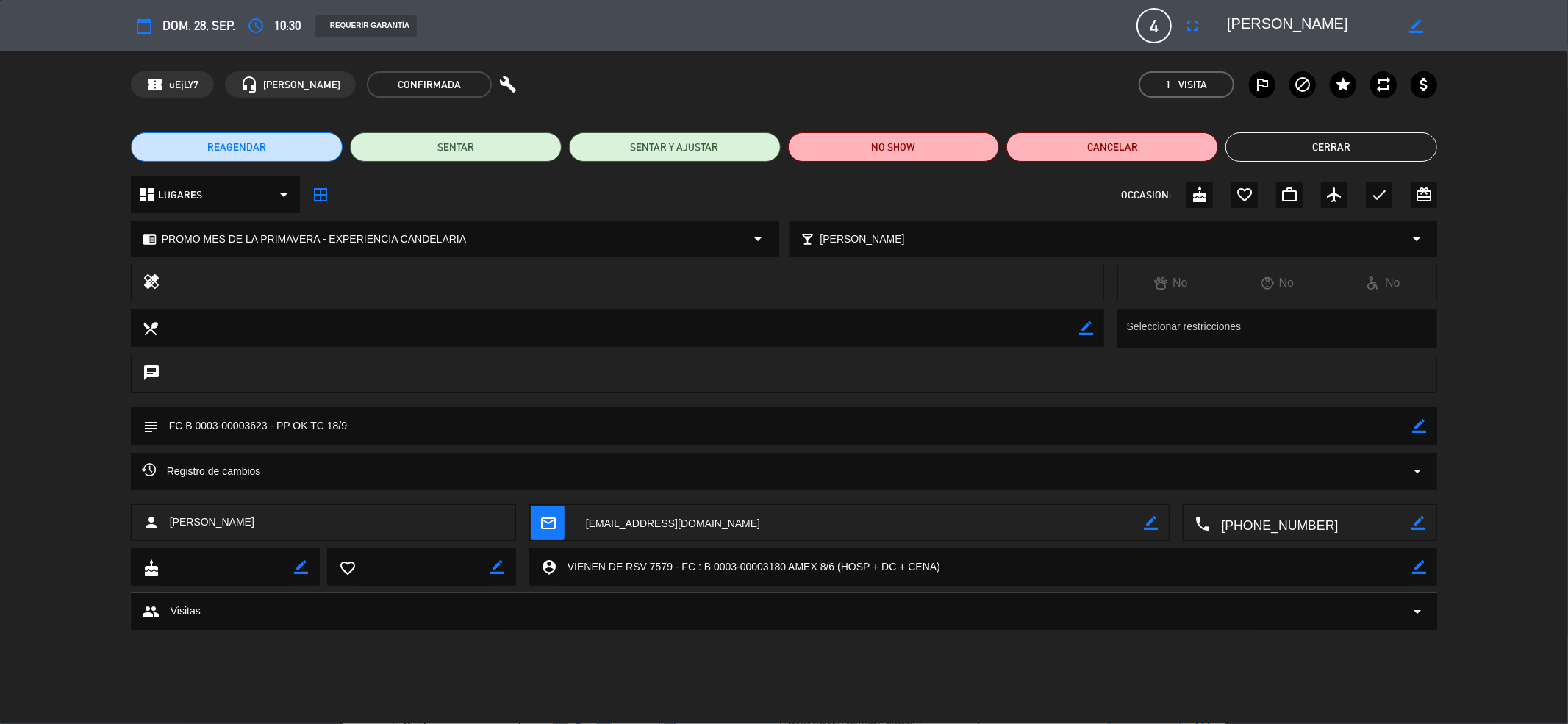
drag, startPoint x: 266, startPoint y: 424, endPoint x: 187, endPoint y: 421, distance: 79.1
click at [187, 421] on textarea at bounding box center [785, 425] width 1255 height 38
